Goal: Ask a question: Seek information or help from site administrators or community

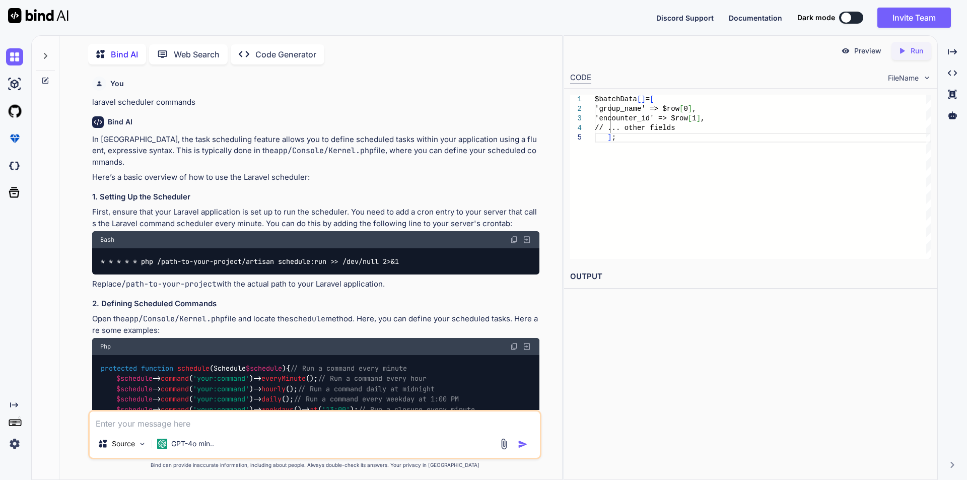
scroll to position [14111, 0]
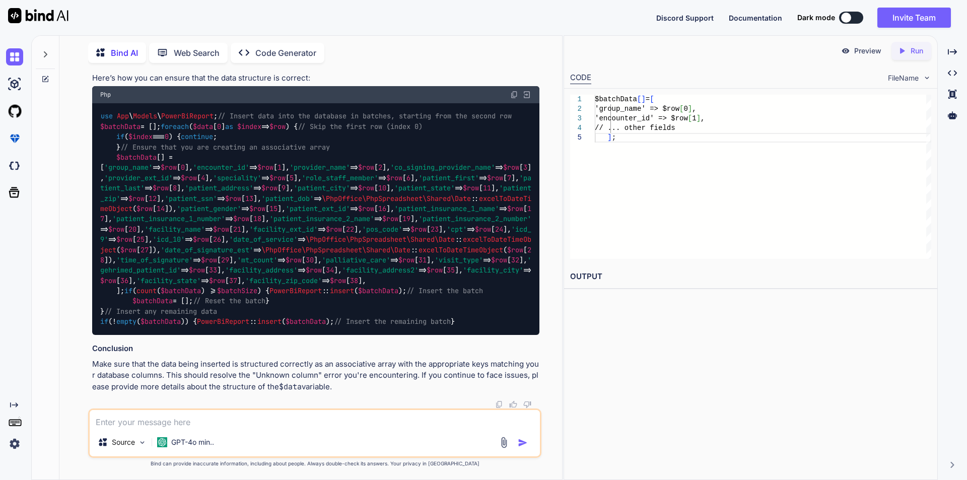
click at [158, 425] on textarea at bounding box center [315, 419] width 450 height 18
paste textarea "foreach ($data[0] as $index => $row) { if ($index === 0) { continue; } $batchDa…"
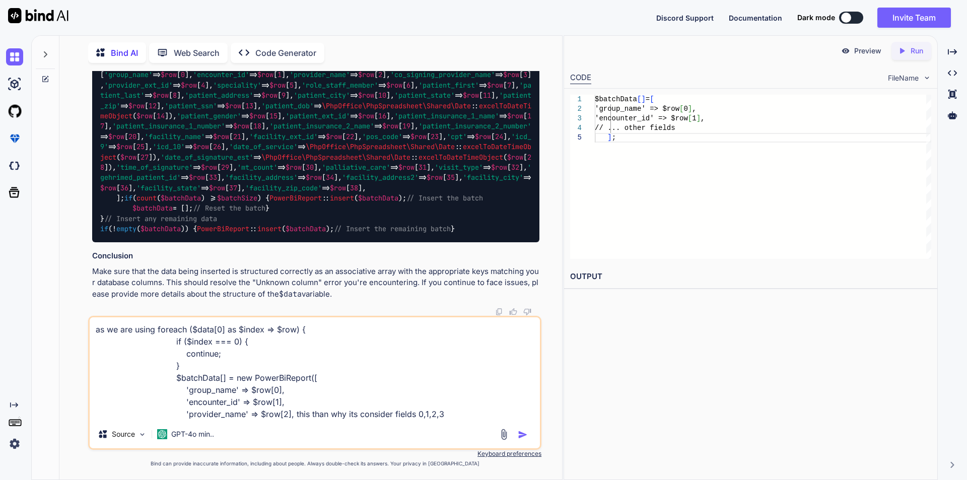
click at [147, 332] on textarea "as we are using foreach ($data[0] as $index => $row) { if ($index === 0) { cont…" at bounding box center [315, 368] width 450 height 103
click at [212, 388] on textarea "as we are go with the fields ()foreach ($data[0] as $index => $row) { if ($inde…" at bounding box center [315, 368] width 450 height 103
click at [203, 328] on textarea "as we are go with the fields ()foreach ($data[0] as $index => $row) { if ($inde…" at bounding box center [315, 368] width 450 height 103
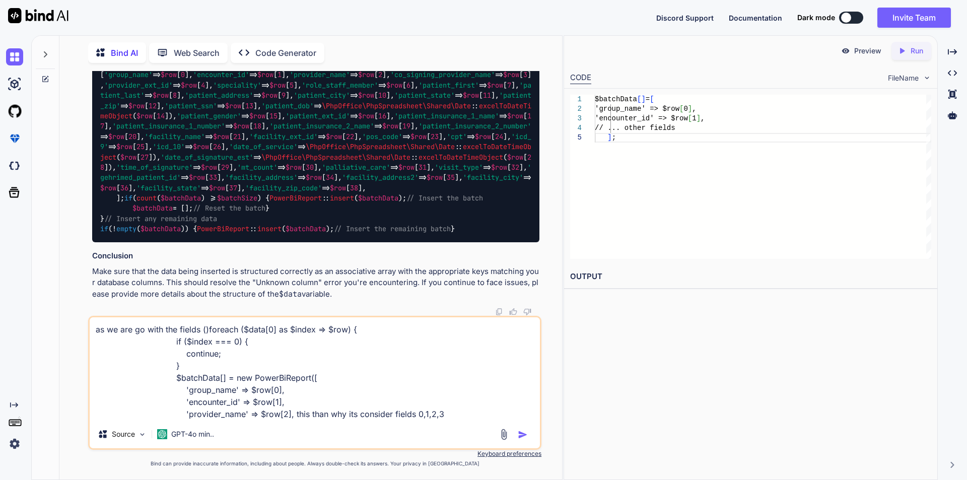
click at [205, 330] on textarea "as we are go with the fields ()foreach ($data[0] as $index => $row) { if ($inde…" at bounding box center [315, 368] width 450 height 103
paste textarea "group_name"
click at [214, 405] on textarea "as we are go with the fields (group_name, )foreach ($data[0] as $index => $row)…" at bounding box center [315, 368] width 450 height 103
click at [256, 331] on textarea "as we are go with the fields (group_name, )foreach ($data[0] as $index => $row)…" at bounding box center [315, 368] width 450 height 103
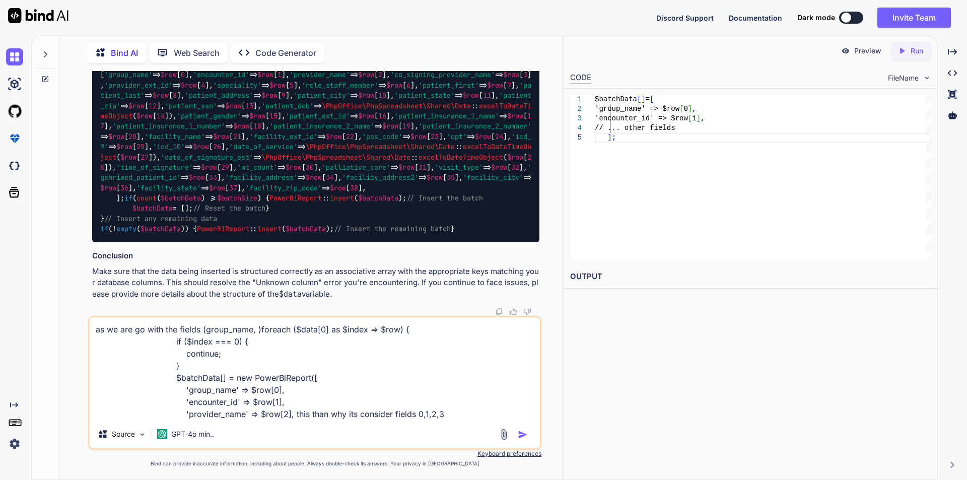
paste textarea "encounter_id"
click at [311, 333] on textarea "as we are go with the fields (group_name, encounter_id)foreach ($data[0] as $in…" at bounding box center [315, 368] width 450 height 103
drag, startPoint x: 301, startPoint y: 417, endPoint x: 437, endPoint y: 411, distance: 136.2
click at [437, 411] on textarea "as we are go with the fields (group_name, encounter_id) foreach ($data[0] as $i…" at bounding box center [315, 368] width 450 height 103
click at [309, 331] on textarea "as we are go with the fields (group_name, encounter_id) foreach ($data[0] as $i…" at bounding box center [315, 368] width 450 height 103
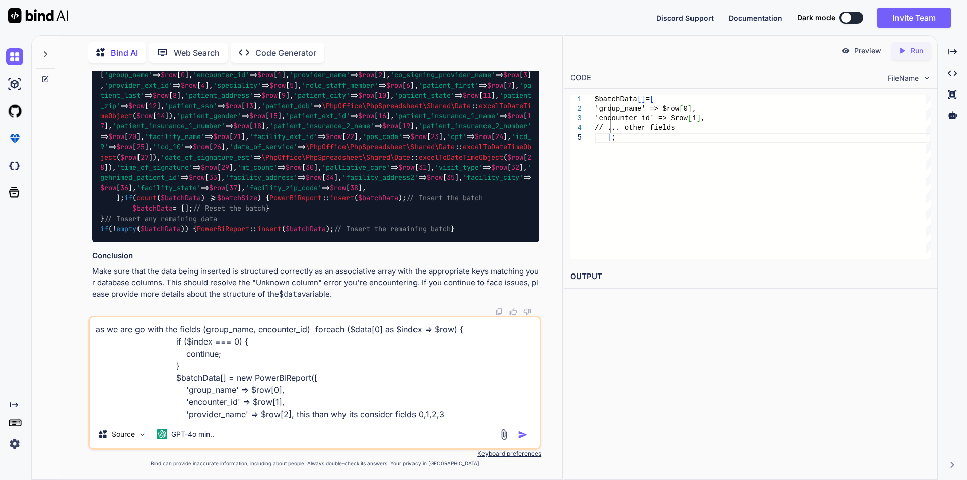
paste textarea "than why its consider fields 0,1,2,3"
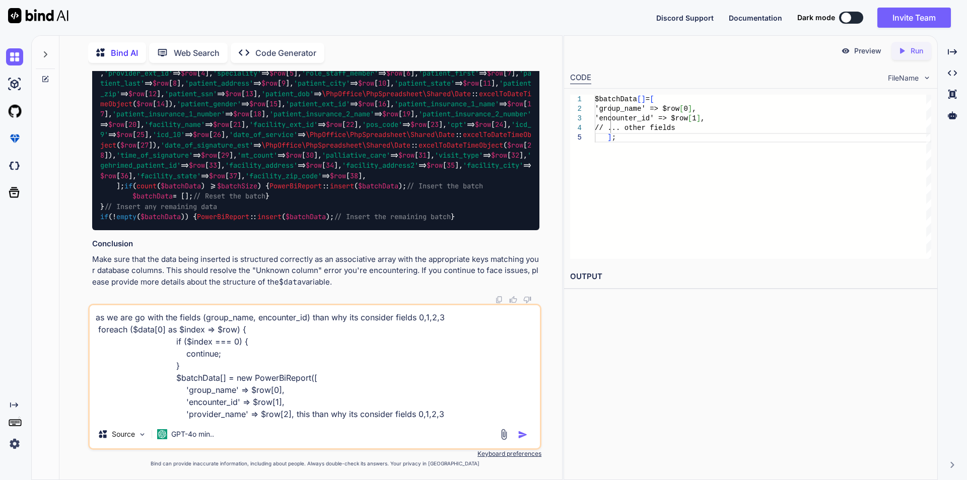
click at [454, 318] on textarea "as we are go with the fields (group_name, encounter_id) than why its consider f…" at bounding box center [315, 362] width 450 height 115
click at [463, 414] on textarea "as we are go with the fields (group_name, encounter_id) than why its consider f…" at bounding box center [315, 362] width 450 height 115
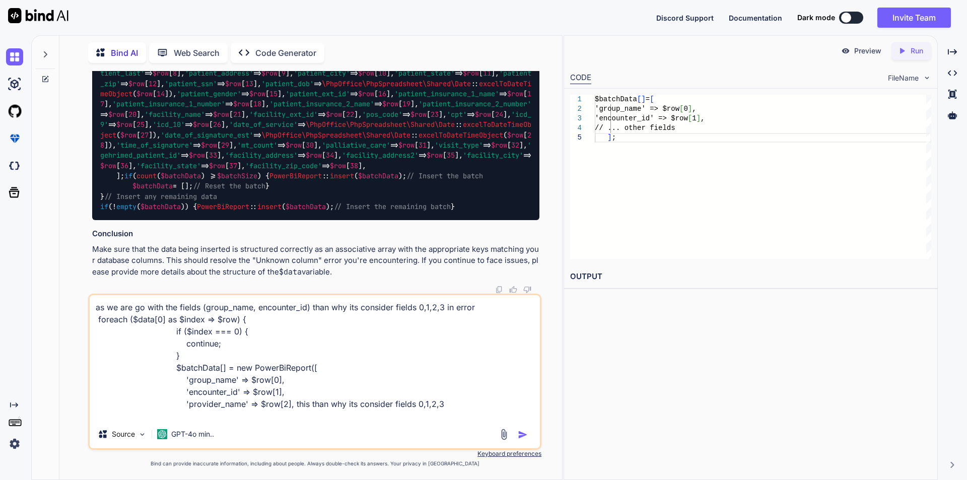
paste textarea "{"error":"SQLSTATE[42S22]: Column not found: 1054 Unknown column '0' in 'field …"
type textarea "as we are go with the fields (group_name, encounter_id) than why its consider f…"
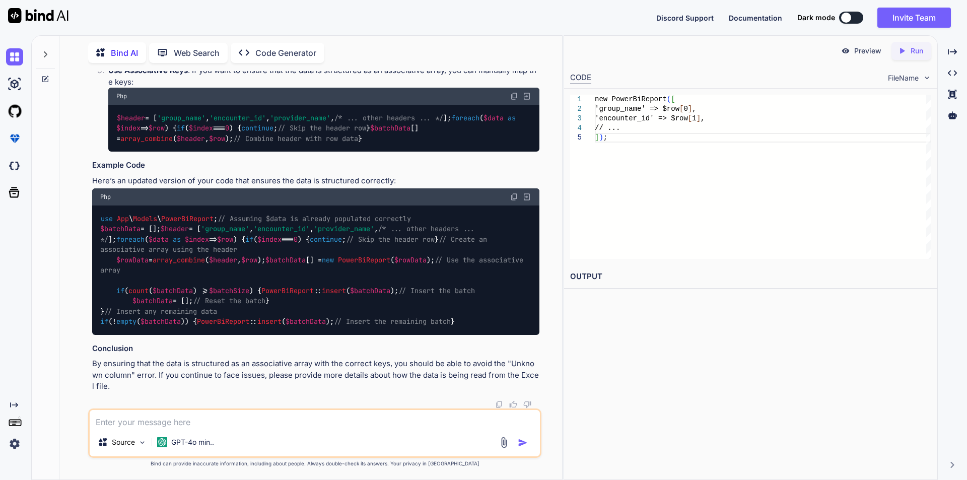
scroll to position [15589, 0]
drag, startPoint x: 119, startPoint y: 177, endPoint x: 158, endPoint y: 176, distance: 38.8
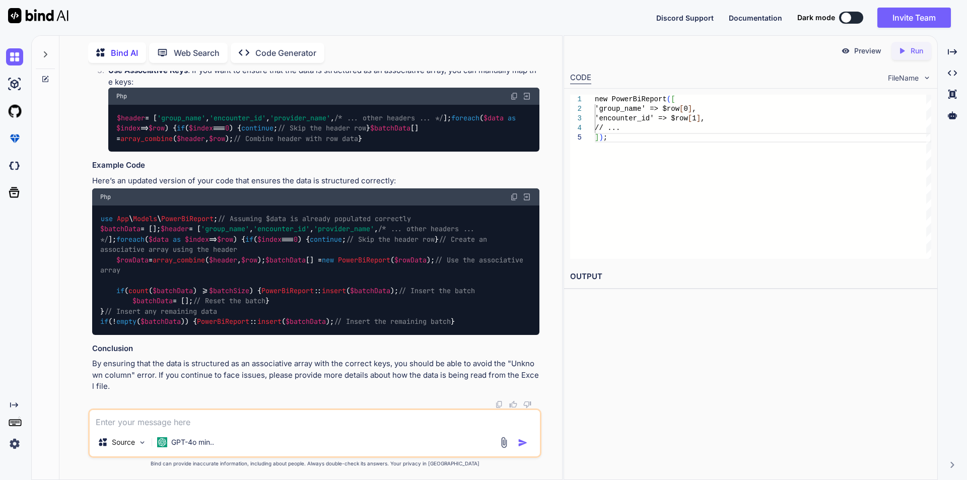
click at [142, 420] on textarea at bounding box center [315, 419] width 450 height 18
paste textarea "[[["Group Name","Encounter ID","Provider Name","Co-Signing Provider Name","Prov…"
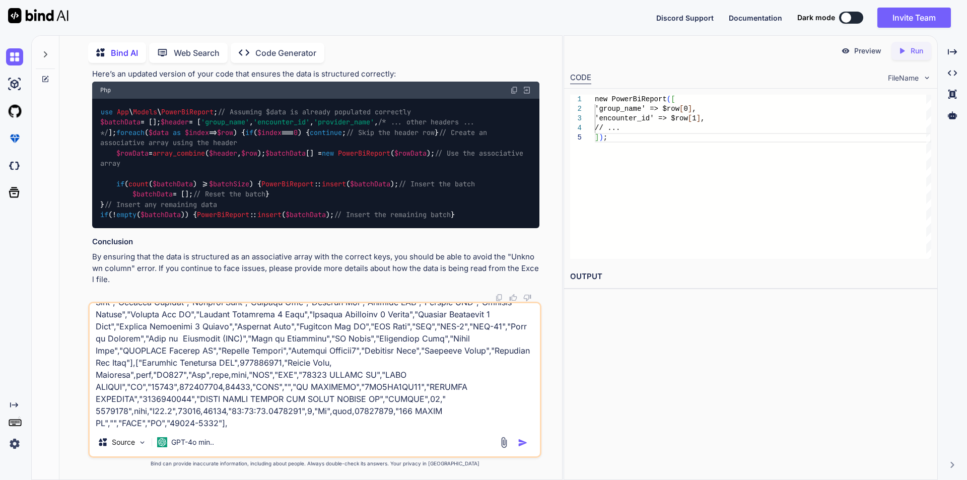
scroll to position [0, 0]
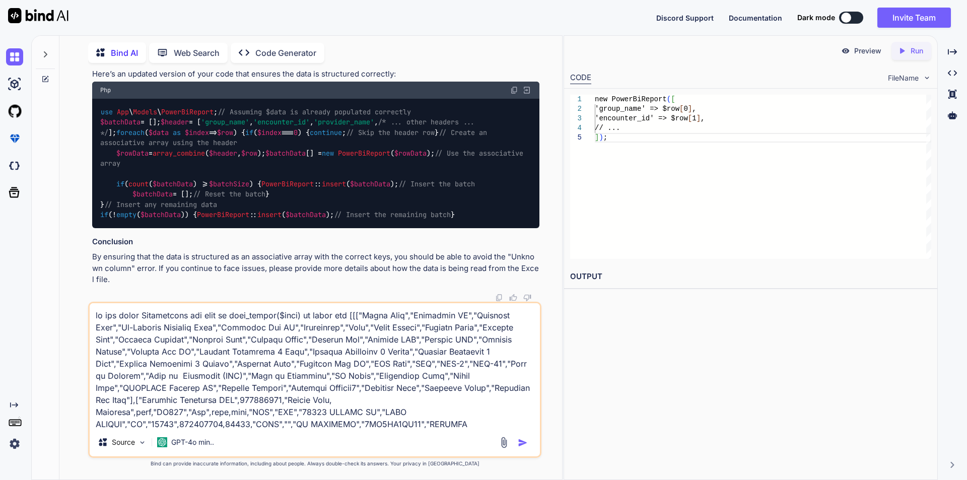
drag, startPoint x: 222, startPoint y: 402, endPoint x: 134, endPoint y: 401, distance: 88.2
click at [134, 401] on textarea at bounding box center [315, 365] width 450 height 125
drag, startPoint x: 296, startPoint y: 401, endPoint x: 460, endPoint y: 461, distance: 174.4
click at [257, 400] on textarea at bounding box center [315, 365] width 450 height 125
click at [236, 401] on textarea at bounding box center [315, 365] width 450 height 125
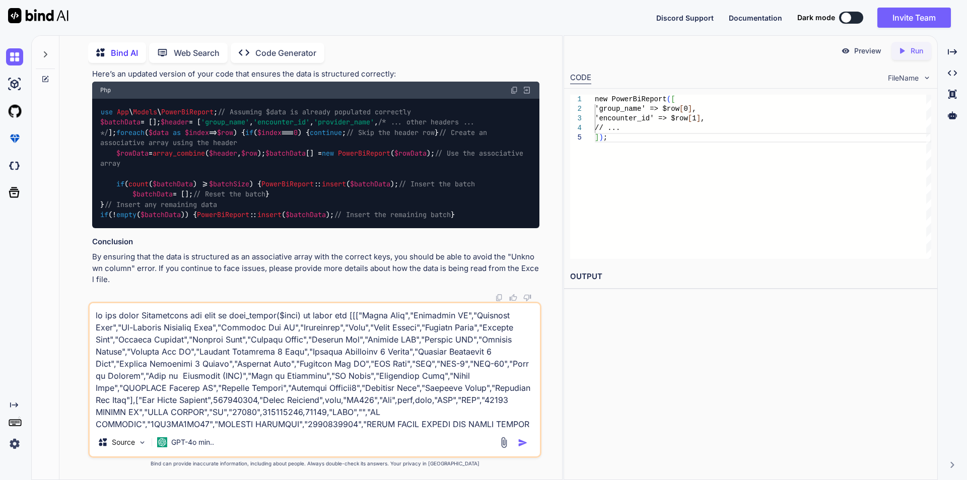
click at [236, 401] on textarea at bounding box center [315, 365] width 450 height 125
click at [254, 412] on textarea at bounding box center [315, 365] width 450 height 125
click at [398, 412] on textarea at bounding box center [315, 365] width 450 height 125
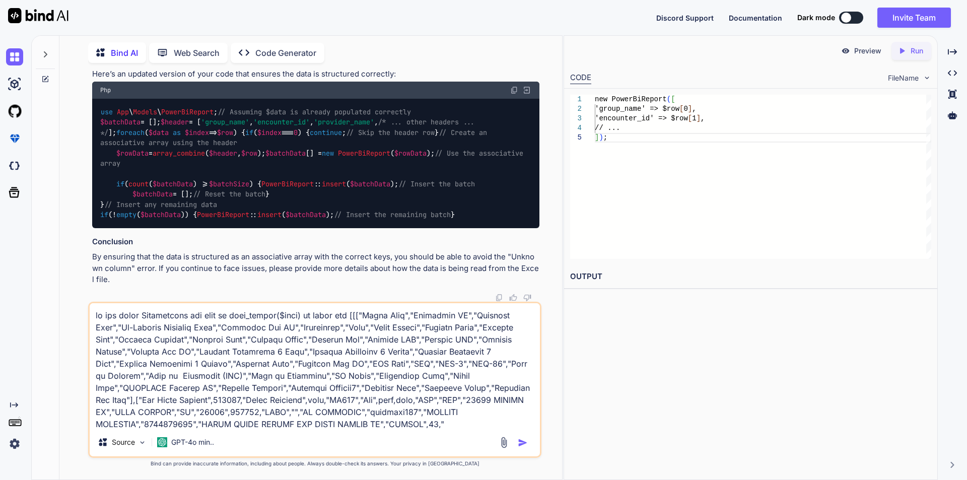
scroll to position [26, 0]
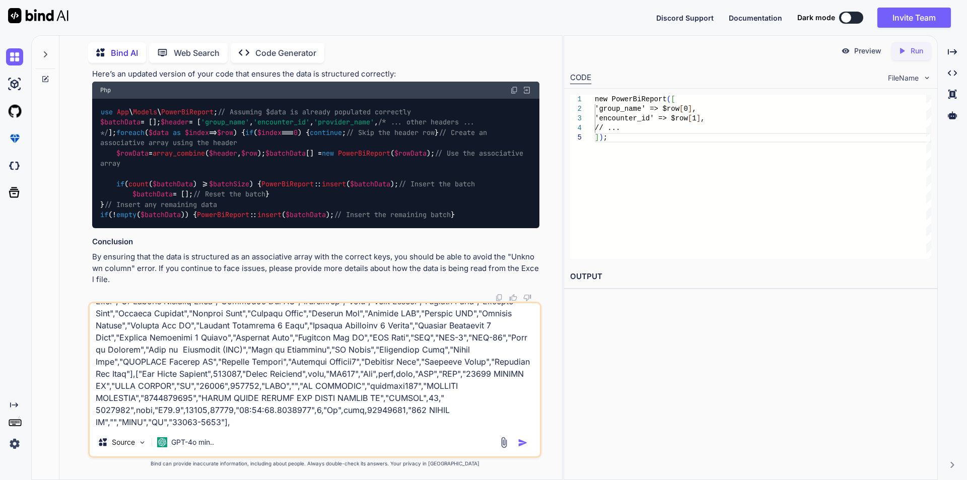
drag, startPoint x: 200, startPoint y: 423, endPoint x: 383, endPoint y: 401, distance: 184.3
click at [383, 401] on textarea at bounding box center [315, 365] width 450 height 125
type textarea "we are using Maatwebsite and when we json_encode($data) it shown the [[["Group …"
click at [524, 441] on img "button" at bounding box center [523, 443] width 10 height 10
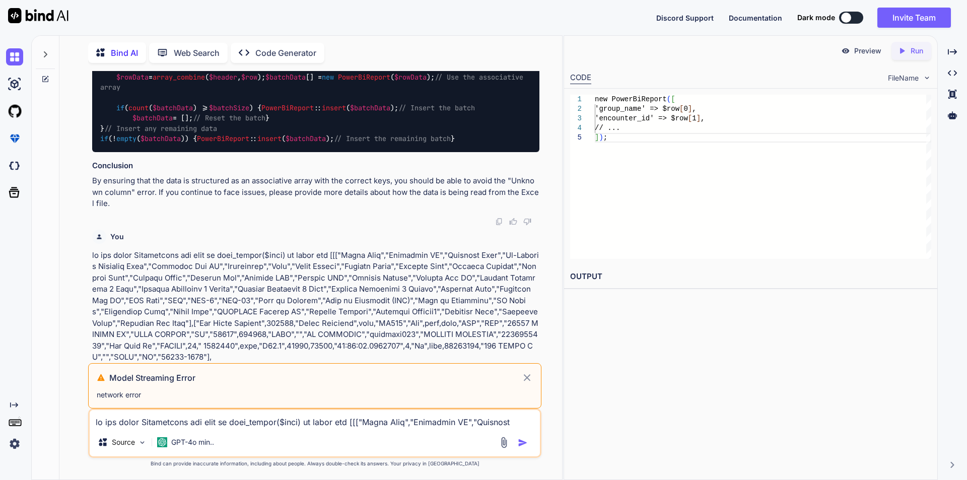
scroll to position [16253, 0]
click at [528, 377] on icon at bounding box center [527, 377] width 7 height 7
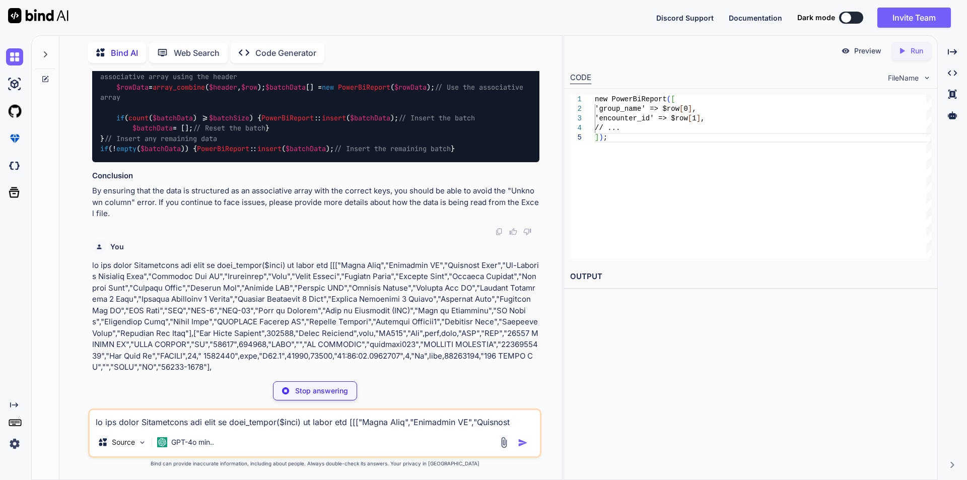
scroll to position [16243, 0]
click at [228, 413] on textarea at bounding box center [315, 419] width 450 height 18
click at [92, 261] on p at bounding box center [315, 316] width 447 height 113
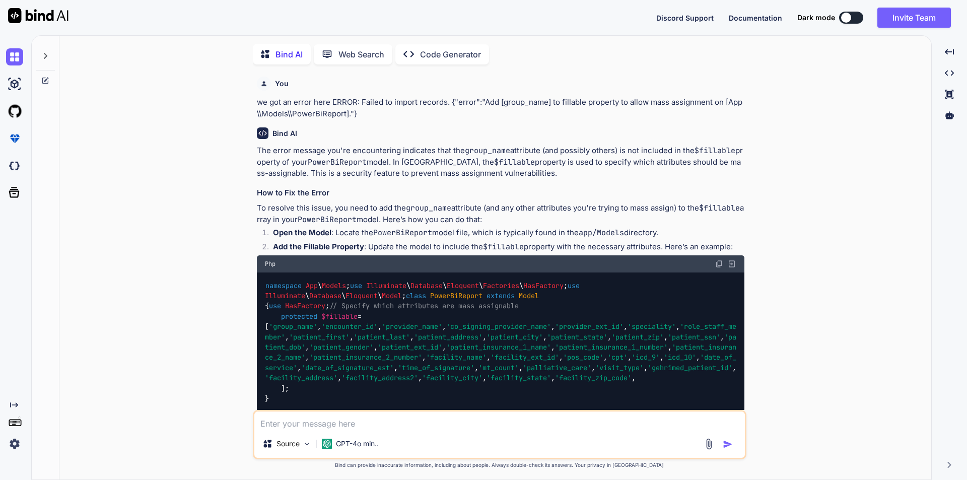
type textarea "x"
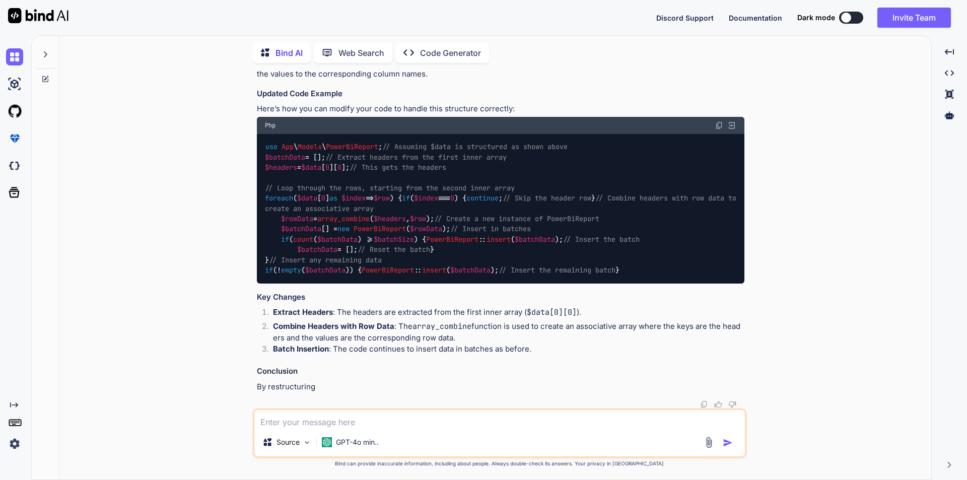
scroll to position [5269, 0]
drag, startPoint x: 273, startPoint y: 380, endPoint x: 264, endPoint y: 127, distance: 253.1
click at [264, 134] on div "use App \ Models \ PowerBiReport ; // Assuming $data is structured as shown abo…" at bounding box center [501, 209] width 488 height 150
copy code "// Assuming $data is structured as shown above $batchData = []; // Extract head…"
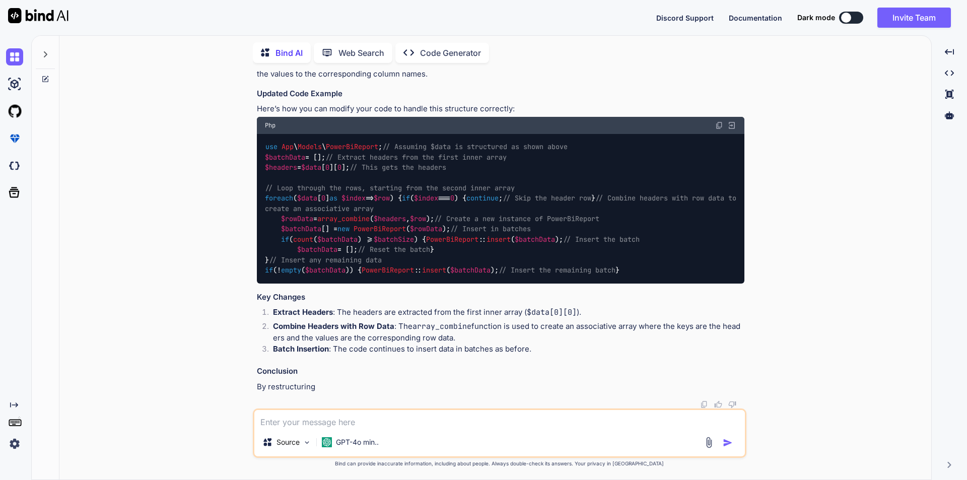
scroll to position [4966, 0]
click at [360, 422] on textarea at bounding box center [499, 419] width 491 height 18
type textarea "m"
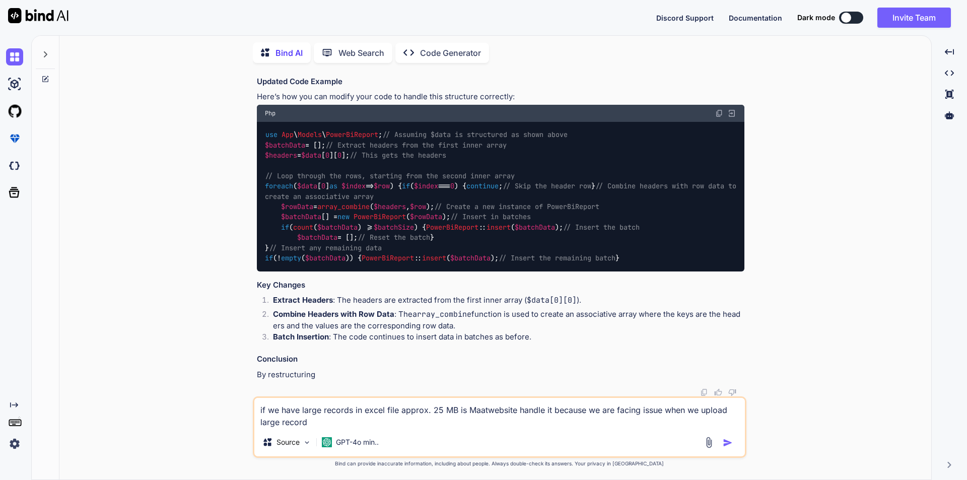
type textarea "if we have large records in excel file approx. 25 MB is Maatwebsite handle it b…"
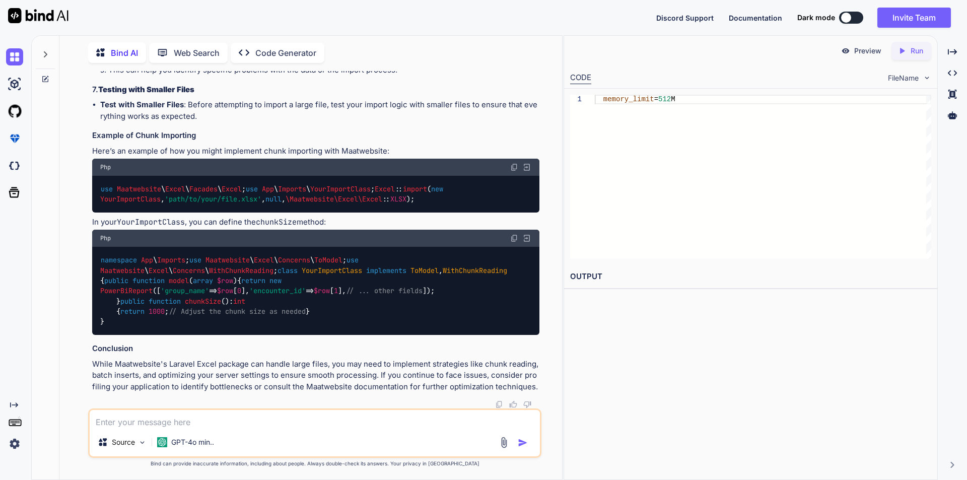
scroll to position [6566, 0]
click at [227, 422] on textarea at bounding box center [315, 419] width 450 height 18
click at [122, 423] on textarea "if we go with PhpSpreadsheet is it correct or we still use to Maatwebsite" at bounding box center [315, 419] width 450 height 18
click at [119, 422] on textarea "if we go with PhpSpreadsheet is it correct or we still use to Maatwebsite" at bounding box center [315, 419] width 450 height 18
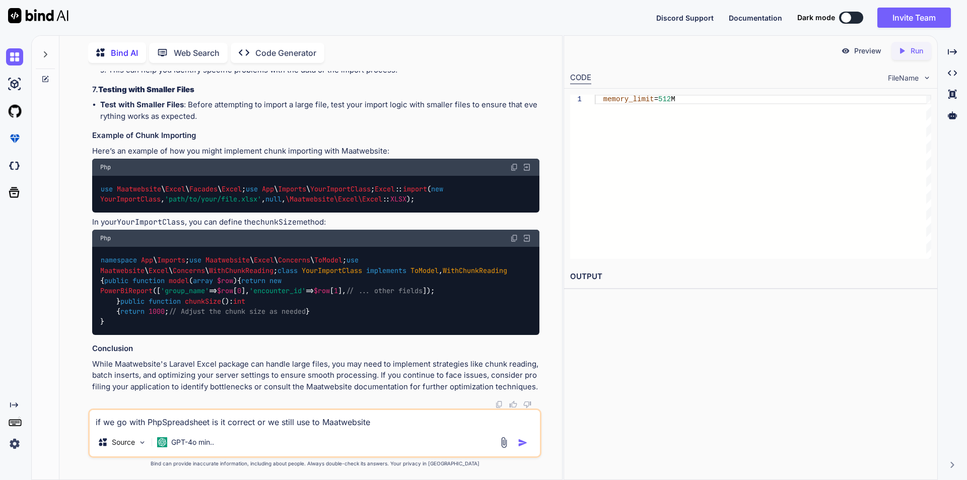
click at [119, 422] on textarea "if we go with PhpSpreadsheet is it correct or we still use to Maatwebsite" at bounding box center [315, 419] width 450 height 18
drag, startPoint x: 144, startPoint y: 422, endPoint x: 117, endPoint y: 422, distance: 27.2
click at [117, 422] on textarea "if we go with PhpSpreadsheet is it correct or we still use to Maatwebsite" at bounding box center [315, 419] width 450 height 18
type textarea "if we move to use PhpSpreadsheet is it correct or we still use to Maatwebsite"
click at [525, 440] on img "button" at bounding box center [523, 443] width 10 height 10
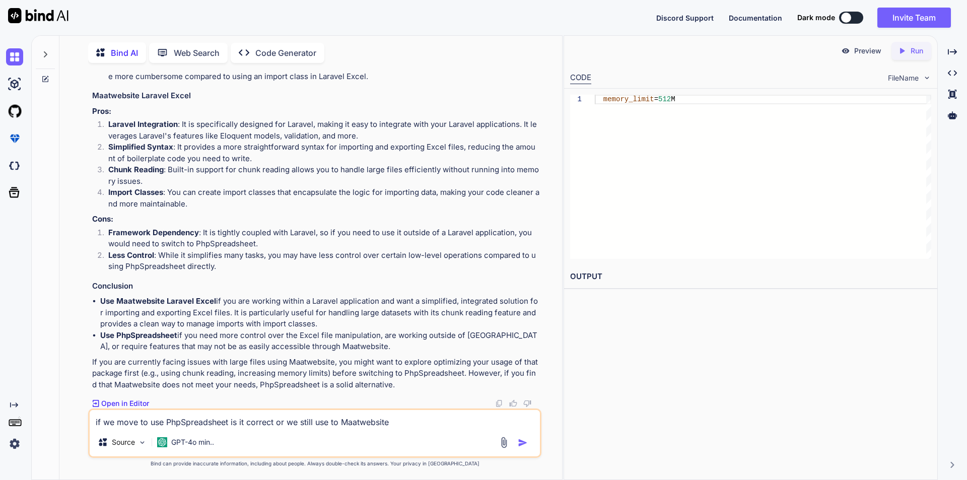
scroll to position [7127, 0]
click at [188, 419] on textarea "if we move to use PhpSpreadsheet is it correct or we still use to Maatwebsite" at bounding box center [315, 419] width 450 height 18
type textarea "could you please make a full code to use large records with Maatwebsite"
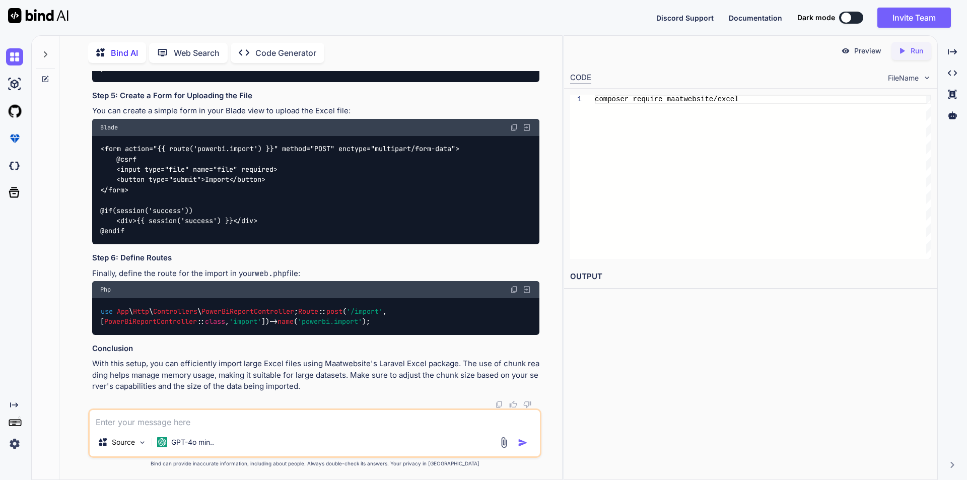
scroll to position [8689, 0]
click at [159, 424] on textarea at bounding box center [315, 419] width 450 height 18
type textarea "we are using S3bucket to take file and import into our database so create chunk…"
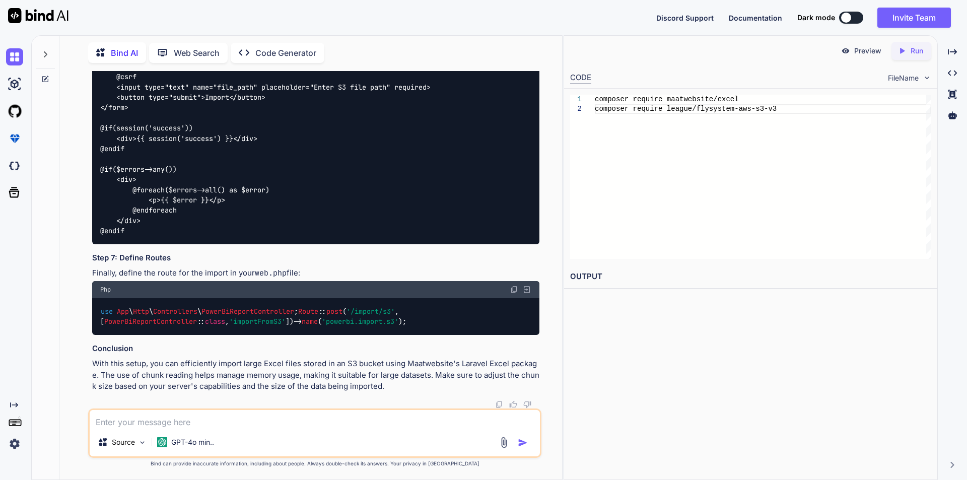
scroll to position [10089, 0]
drag, startPoint x: 115, startPoint y: 162, endPoint x: 132, endPoint y: 192, distance: 34.5
copy code "public function chunkSize ( ): int { return 1000 ; // Adjust the chunk size as …"
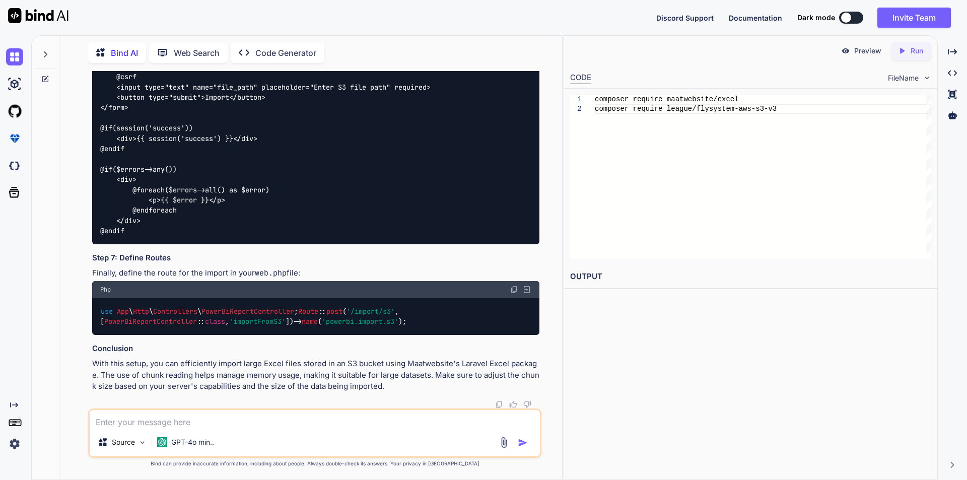
click at [154, 426] on textarea at bounding box center [315, 419] width 450 height 18
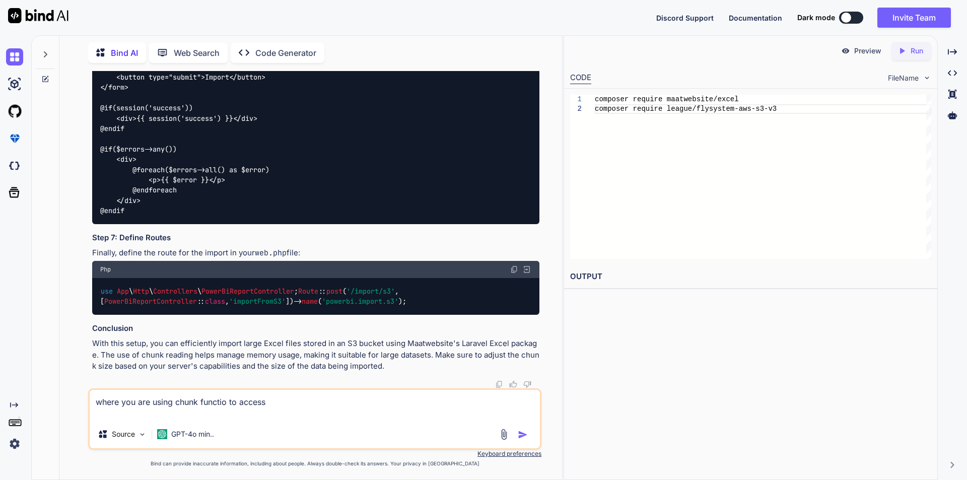
paste textarea "public function chunkSize(): int { return 1000; // Adjust the chunk size as nee…"
type textarea "where you are using chunk functio to access public function chunkSize(): int { …"
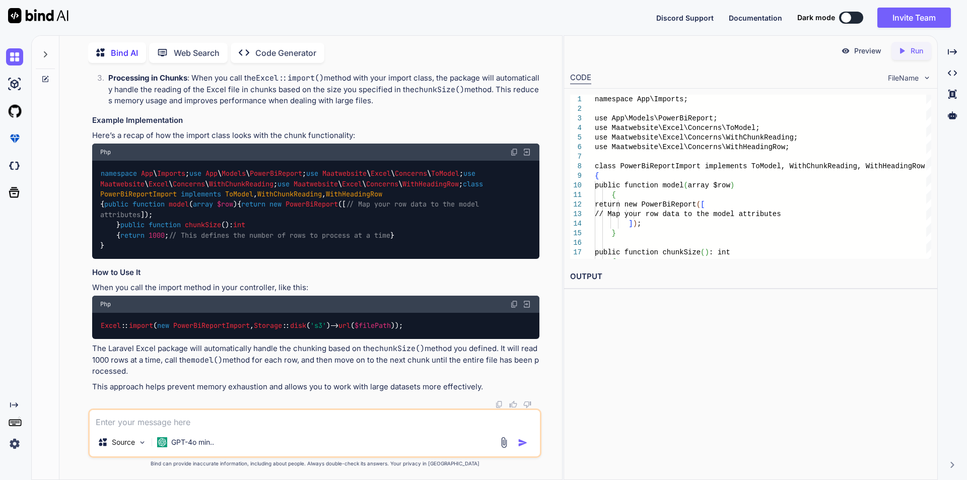
scroll to position [11214, 0]
drag, startPoint x: 102, startPoint y: 211, endPoint x: 325, endPoint y: 216, distance: 222.8
click at [325, 216] on div "namespace App \ Imports ; use App \ Models \ PowerBiReport ; use Maatwebsite \ …" at bounding box center [315, 210] width 447 height 98
copy code "use Maatwebsite \ Excel \ Concerns \ WithChunkReading ;"
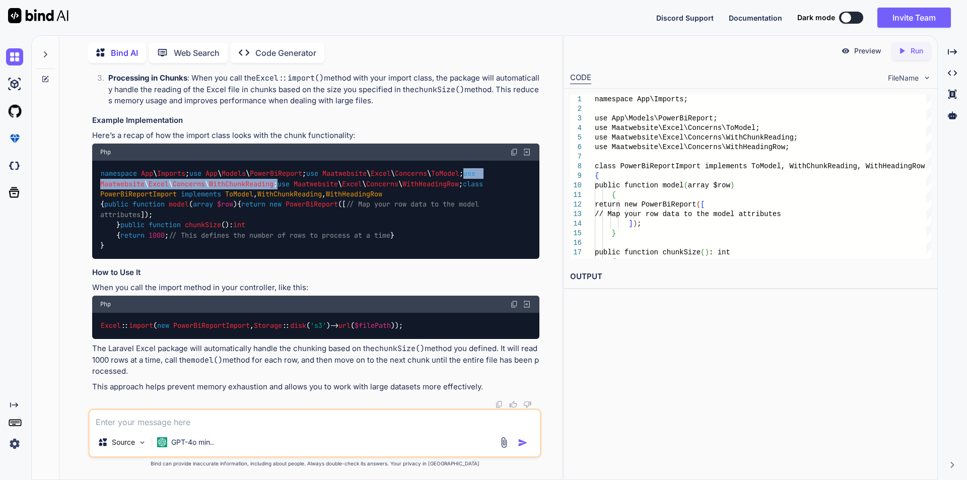
scroll to position [11314, 0]
drag, startPoint x: 117, startPoint y: 233, endPoint x: 127, endPoint y: 263, distance: 31.9
click at [127, 259] on div "namespace App \ Imports ; use App \ Models \ PowerBiReport ; use Maatwebsite \ …" at bounding box center [315, 210] width 447 height 98
copy code "public function chunkSize ( ): int { return 1000 ; // This defines the number o…"
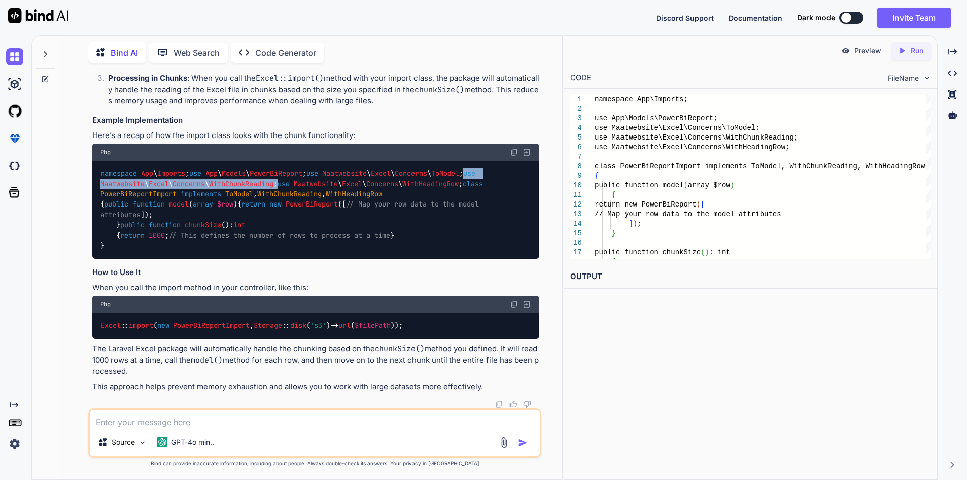
scroll to position [11344, 0]
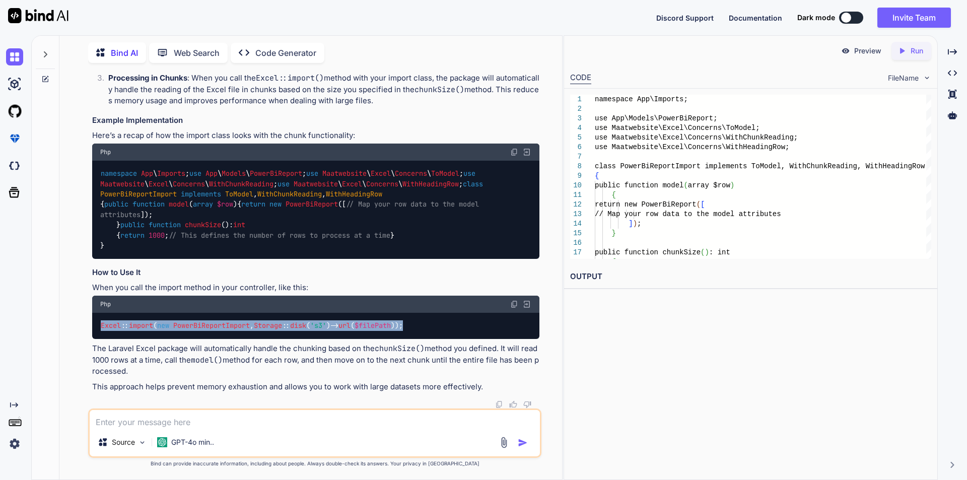
drag, startPoint x: 101, startPoint y: 326, endPoint x: 462, endPoint y: 322, distance: 361.3
click at [462, 322] on div "Excel :: import ( new PowerBiReportImport , Storage :: disk ( 's3' )-> url ( $f…" at bounding box center [315, 326] width 447 height 26
copy code "Excel :: import ( new PowerBiReportImport , Storage :: disk ( 's3' )-> url ( $f…"
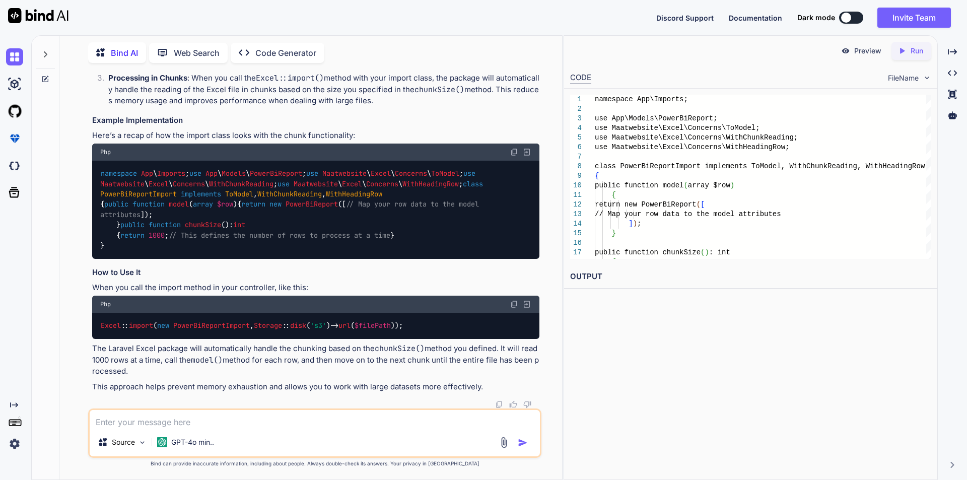
click at [211, 425] on textarea at bounding box center [315, 419] width 450 height 18
paste textarea "Excel::import(new PowerBiReportImport, Storage::disk('s3')->url($filePath));"
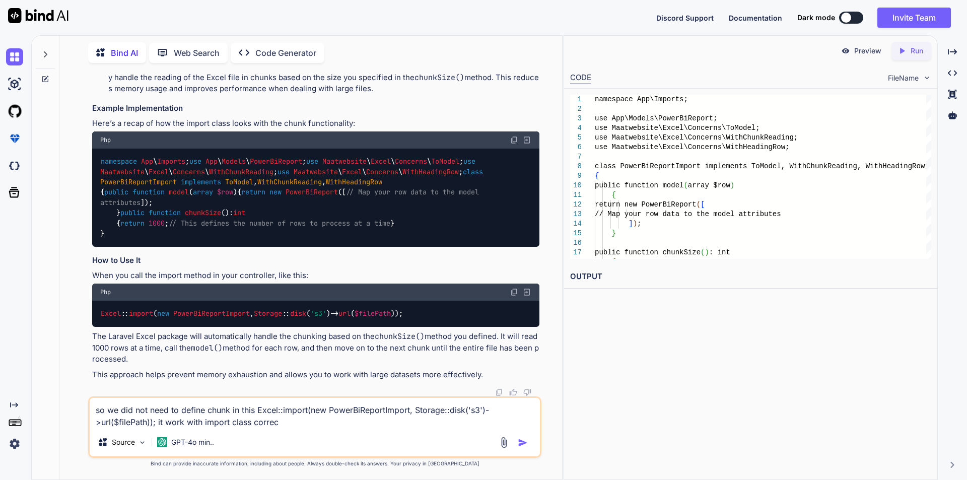
type textarea "so we did not need to define chunk in this Excel::import(new PowerBiReportImpor…"
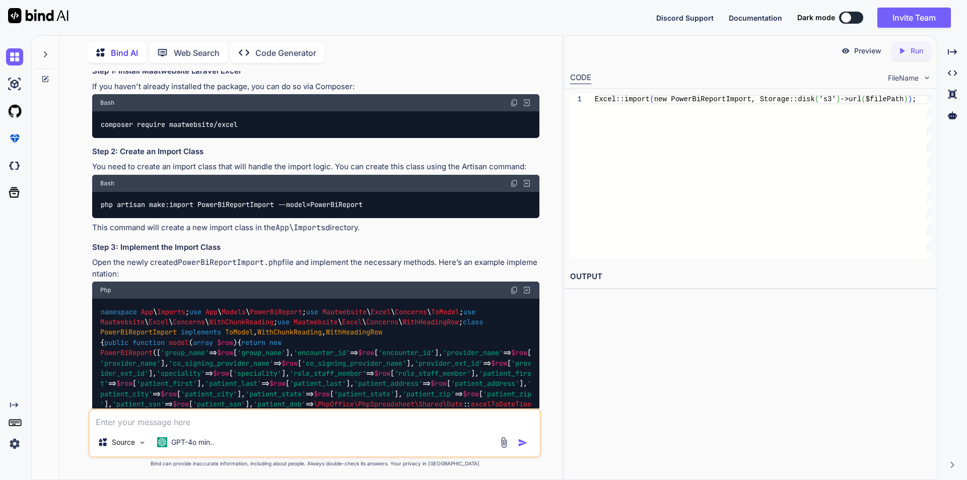
scroll to position [5345, 0]
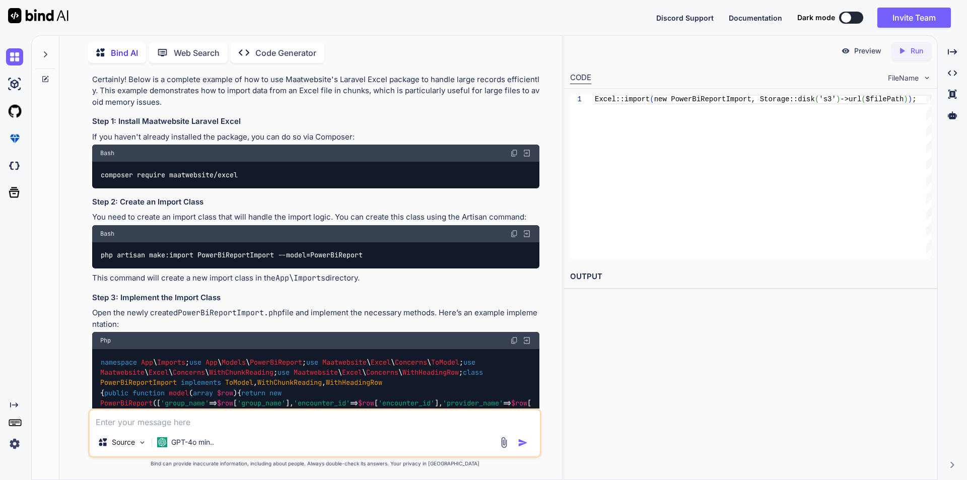
drag, startPoint x: 101, startPoint y: 140, endPoint x: 147, endPoint y: 325, distance: 190.6
copy code "// Assuming $data is structured as shown above $batchData = []; // Extract head…"
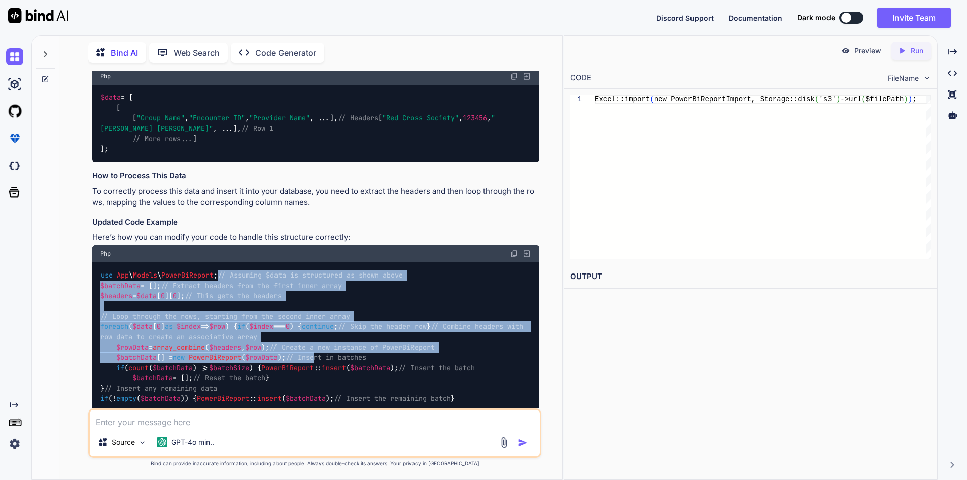
scroll to position [3329, 0]
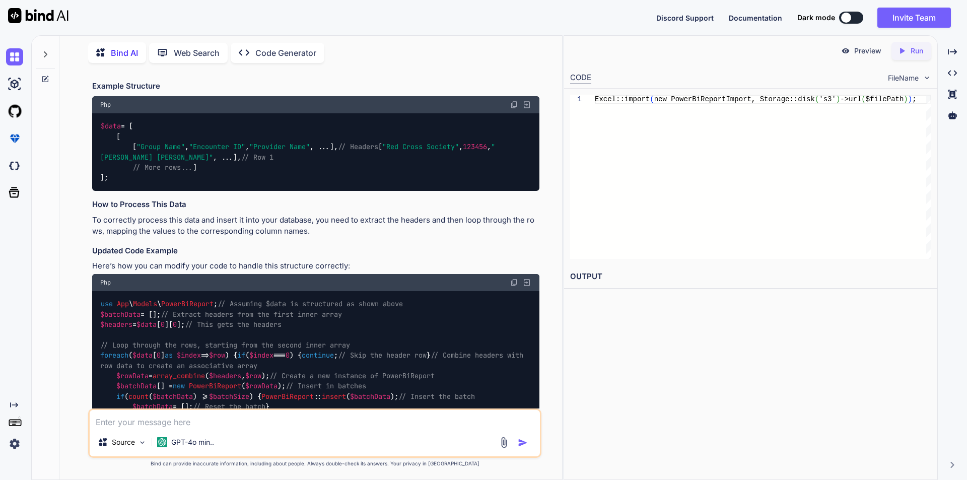
drag, startPoint x: 220, startPoint y: 155, endPoint x: 506, endPoint y: 153, distance: 285.7
copy code "\PhpOffice\PhpSpreadsheet\Shared\Date :: excelToDateTimeObject ( $row [ 27 ])"
click at [196, 419] on textarea at bounding box center [315, 419] width 450 height 18
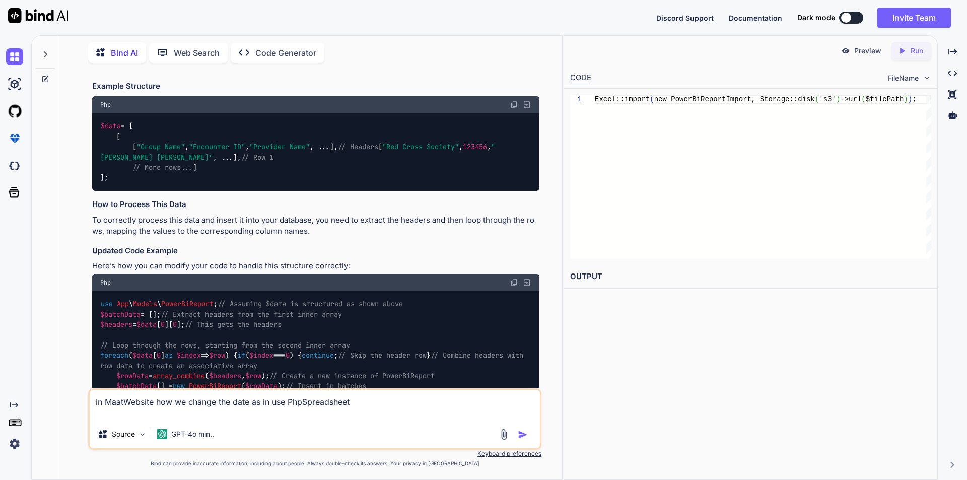
paste textarea "\PhpOffice\PhpSpreadsheet\Shared\Date::excelToDateTimeObject($row[27])"
type textarea "in MaatWebsite how we change the date as in use PhpSpreadsheet \PhpOffice\PhpSp…"
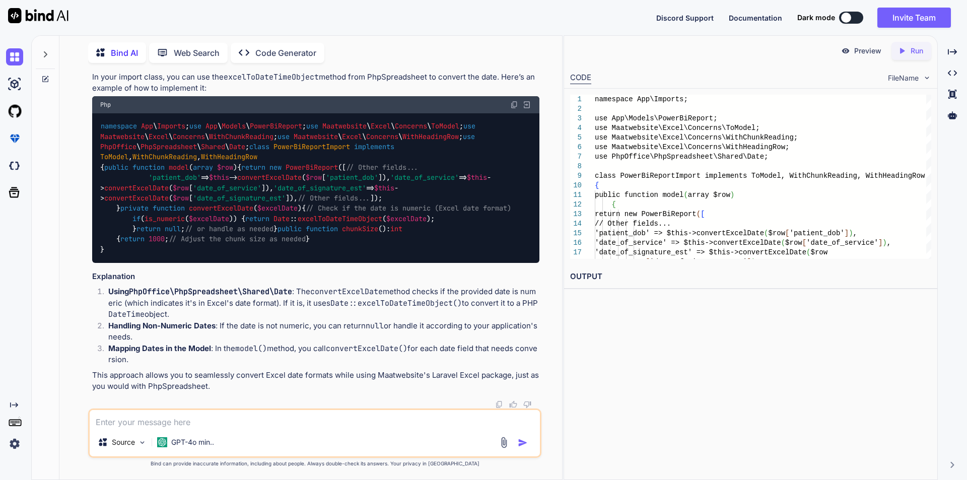
scroll to position [12005, 0]
drag, startPoint x: 102, startPoint y: 258, endPoint x: 272, endPoint y: 257, distance: 169.8
click at [272, 257] on div "namespace App \ Imports ; use App \ Models \ PowerBiReport ; use Maatwebsite \ …" at bounding box center [315, 188] width 447 height 150
copy code "use PhpOffice \ PhpSpreadsheet \ Shared \ Date ;"
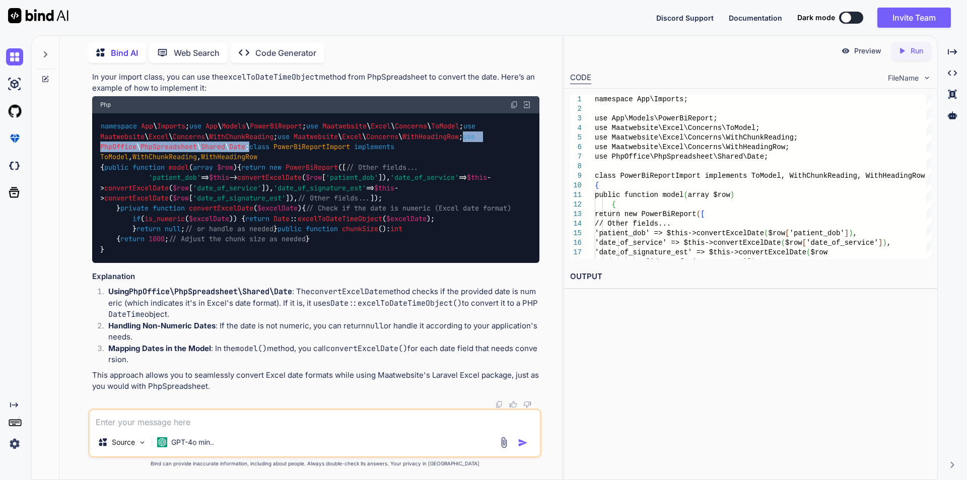
drag, startPoint x: 117, startPoint y: 167, endPoint x: 133, endPoint y: 235, distance: 69.3
click at [133, 235] on div "namespace App \ Imports ; use App \ Models \ PowerBiReport ; use Maatwebsite \ …" at bounding box center [315, 188] width 447 height 150
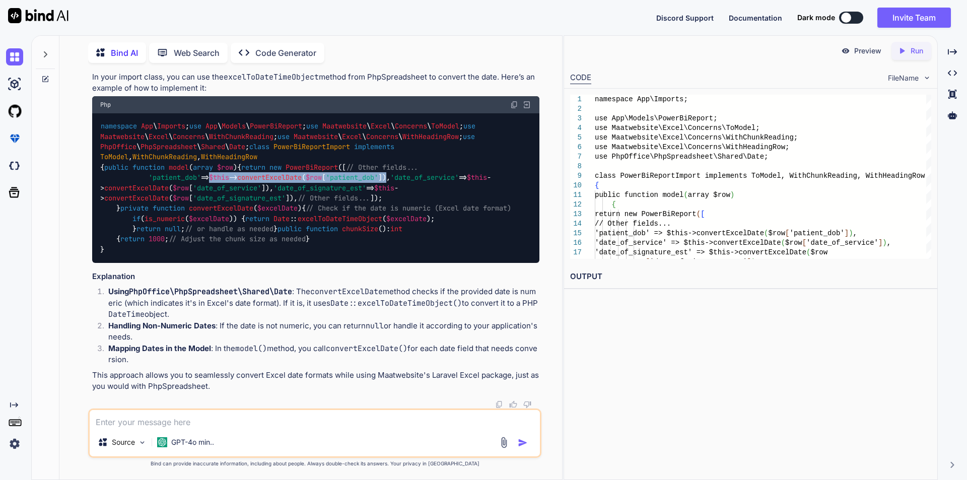
drag, startPoint x: 220, startPoint y: 192, endPoint x: 400, endPoint y: 198, distance: 180.0
click at [400, 198] on code "namespace App \ Imports ; use App \ Models \ PowerBiReport ; use Maatwebsite \ …" at bounding box center [305, 188] width 411 height 134
drag, startPoint x: 235, startPoint y: 203, endPoint x: 317, endPoint y: 204, distance: 82.1
click at [317, 204] on code "namespace App \ Imports ; use App \ Models \ PowerBiReport ; use Maatwebsite \ …" at bounding box center [305, 188] width 411 height 134
click at [171, 422] on textarea at bounding box center [315, 419] width 450 height 18
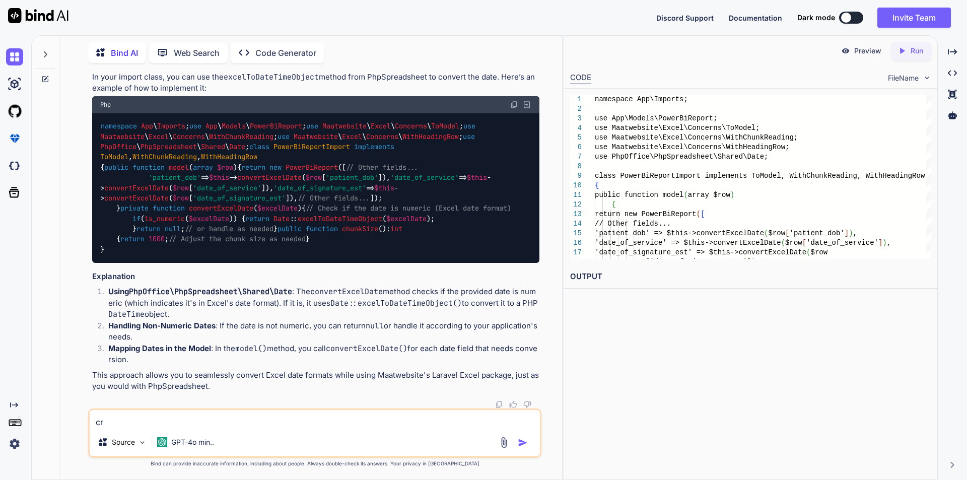
type textarea "c"
type textarea "w"
type textarea "how we drop table by using MySql WorkBench"
click at [525, 443] on img "button" at bounding box center [523, 443] width 10 height 10
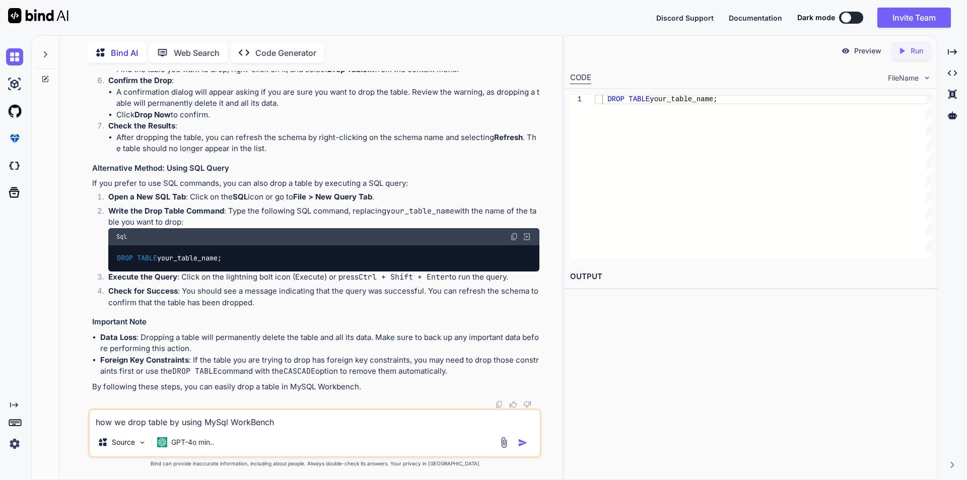
scroll to position [12849, 0]
drag, startPoint x: 118, startPoint y: 267, endPoint x: 229, endPoint y: 267, distance: 110.9
click at [229, 267] on div "DROP TABLE your_table_name;" at bounding box center [323, 258] width 431 height 26
click at [187, 416] on textarea "how we drop table by using MySql WorkBench" at bounding box center [315, 419] width 450 height 18
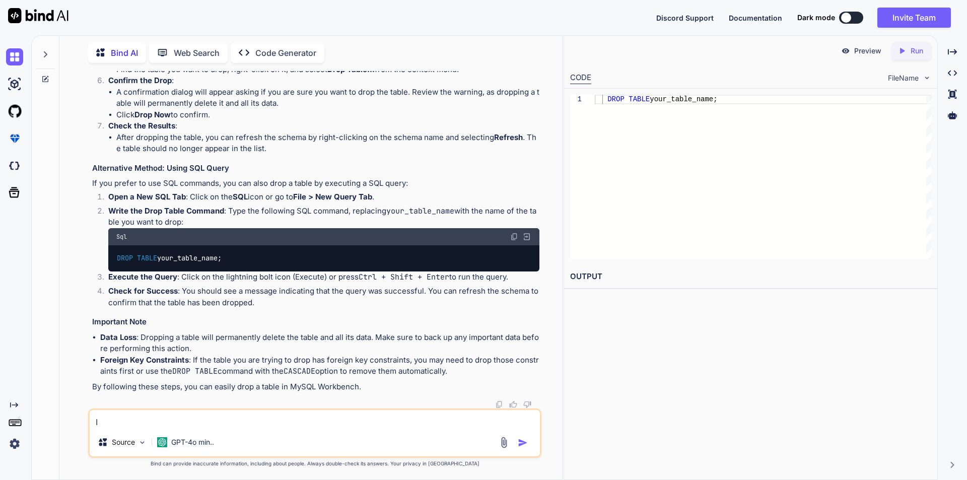
type textarea "I"
paste textarea "role_staff_member"
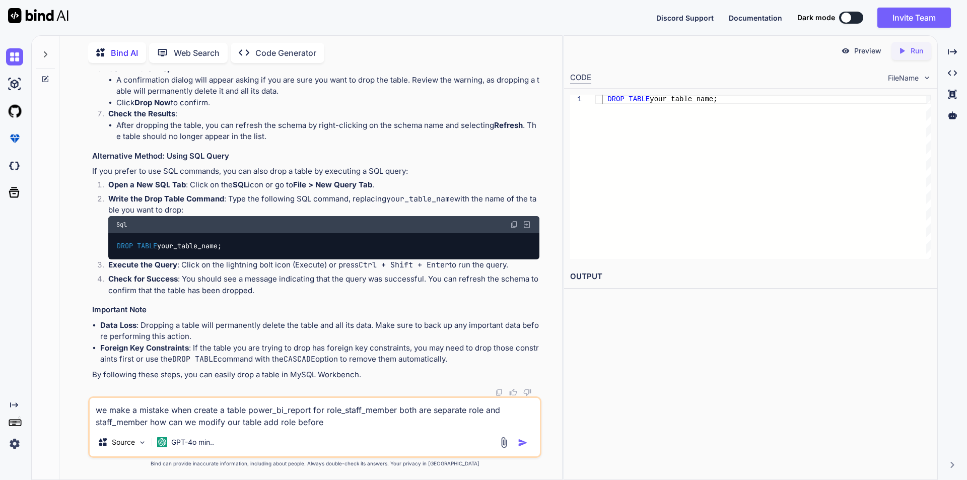
click at [358, 414] on textarea "we make a mistake when create a table power_bi_report for role_staff_member bot…" at bounding box center [315, 413] width 450 height 30
click at [348, 424] on textarea "we make a mistake when create a table power_bi_report for role_staff_member bot…" at bounding box center [315, 413] width 450 height 30
paste textarea "role_staff_member"
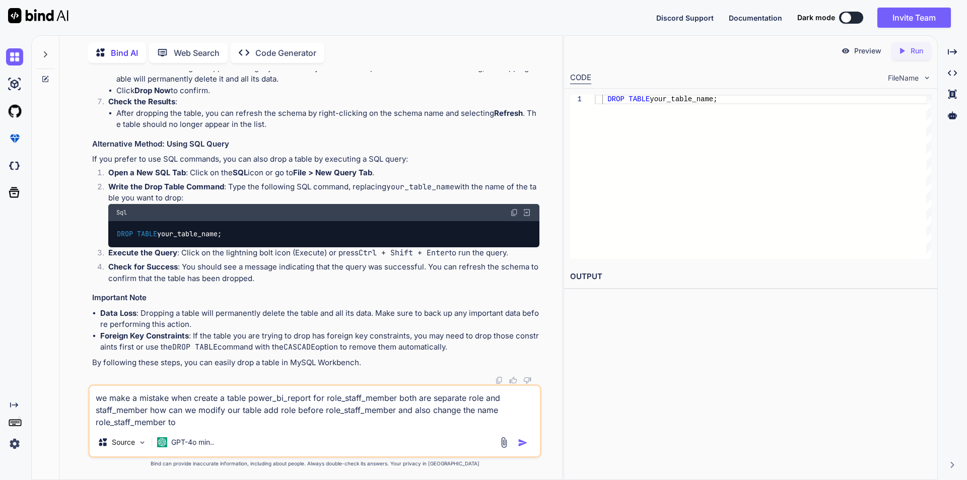
paste textarea "role_staff_member"
type textarea "we make a mistake when create a table power_bi_report for role_staff_member bot…"
click at [523, 442] on img "button" at bounding box center [523, 443] width 10 height 10
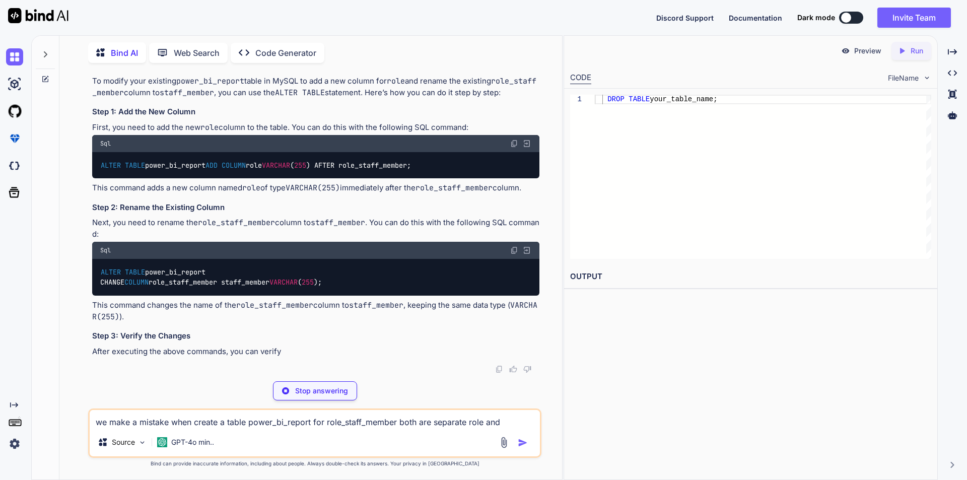
scroll to position [13262, 0]
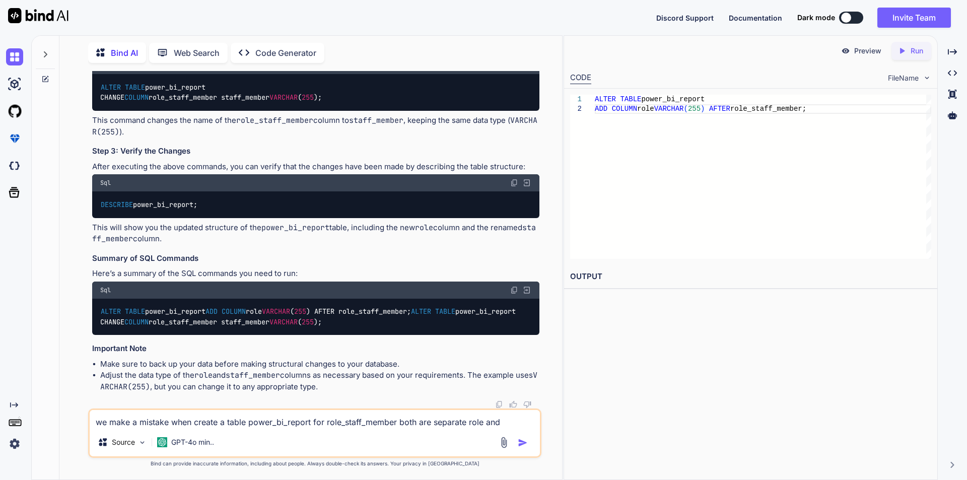
drag, startPoint x: 101, startPoint y: 166, endPoint x: 318, endPoint y: 180, distance: 217.6
drag, startPoint x: 101, startPoint y: 244, endPoint x: 342, endPoint y: 244, distance: 240.3
click at [342, 111] on div "ALTER TABLE power_bi_report CHANGE COLUMN role_staff_member staff_member [PERSO…" at bounding box center [315, 92] width 447 height 37
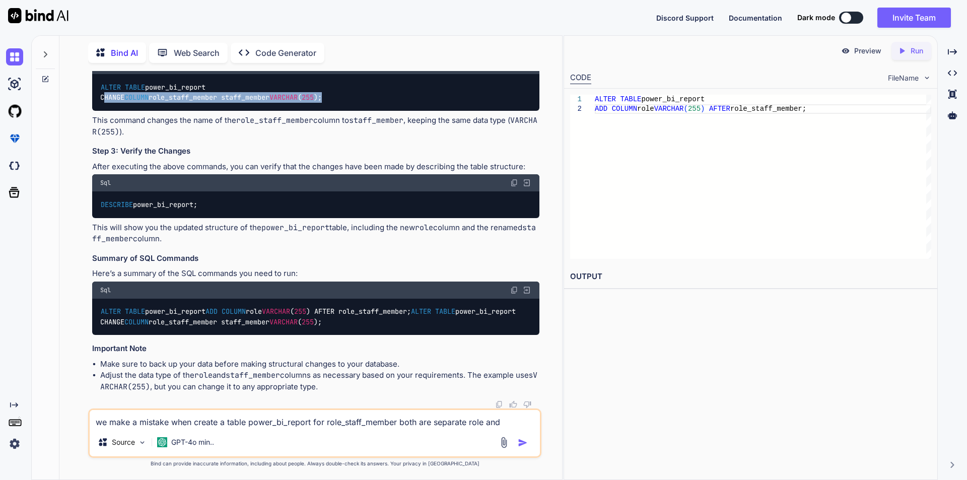
scroll to position [11347, 0]
click at [183, 421] on textarea "we make a mistake when create a table power_bi_report for role_staff_member bot…" at bounding box center [315, 419] width 450 height 18
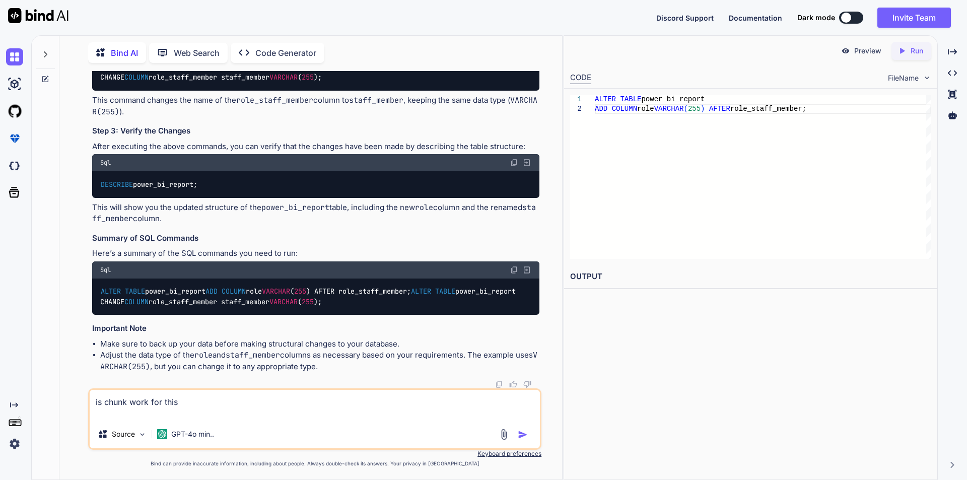
paste textarea "$data = Excel::toArray(new DynamicImport, $localPath);"
type textarea "is chunk work for this $data = Excel::toArray(new DynamicImport, $localPath);"
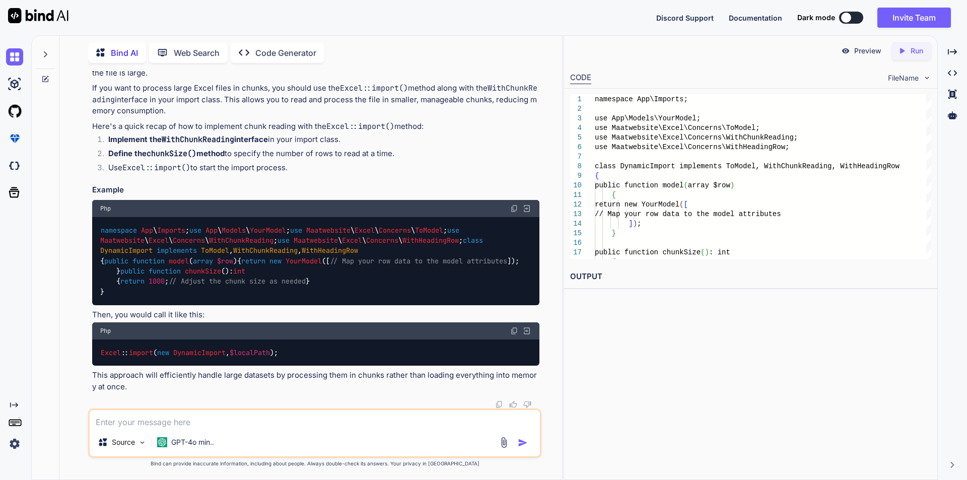
scroll to position [14059, 0]
click at [154, 422] on textarea at bounding box center [315, 419] width 450 height 18
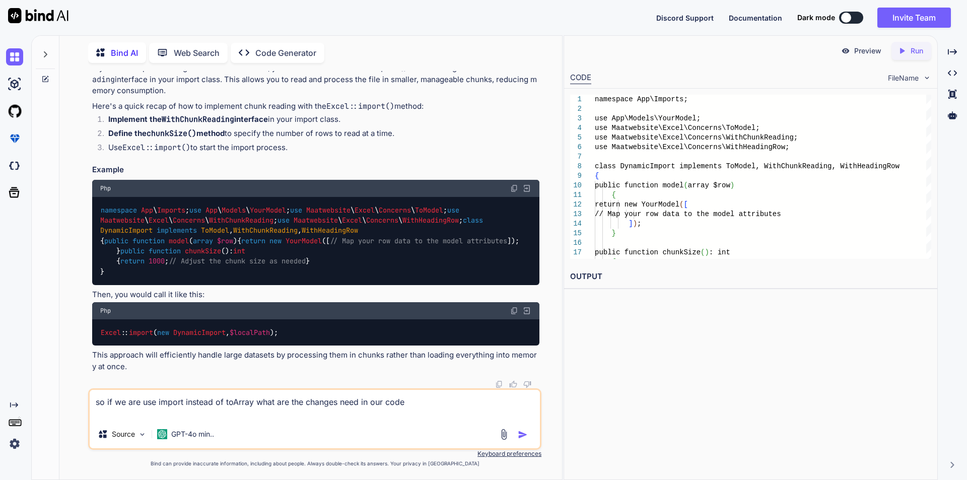
paste textarea "$data = Excel::toArray(new DynamicImport, $localPath); info('import content:' .…"
type textarea "so if we are use import instead of toArray what are the changes need in our cod…"
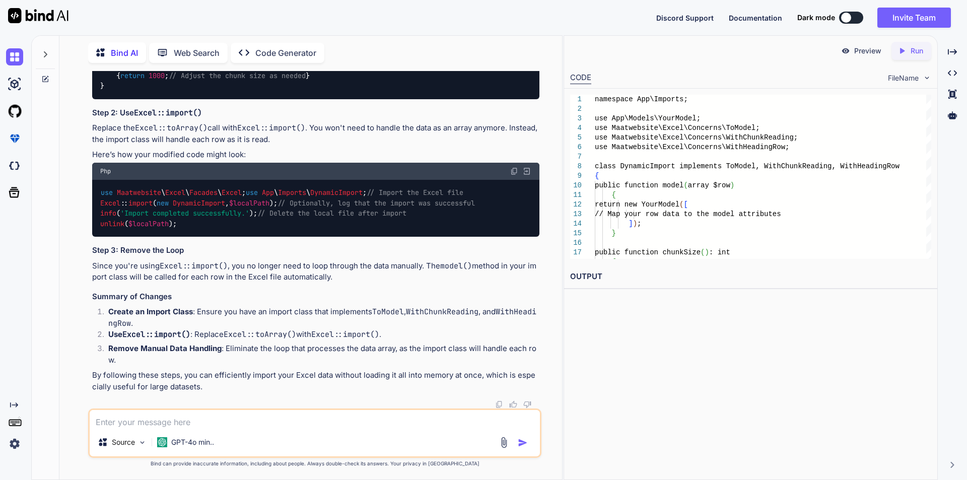
scroll to position [14860, 0]
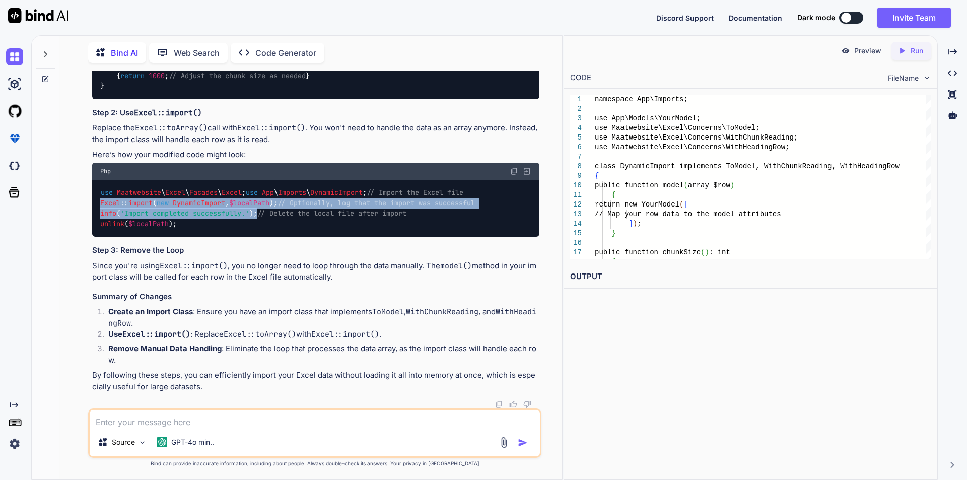
drag, startPoint x: 101, startPoint y: 161, endPoint x: 270, endPoint y: 196, distance: 172.4
click at [270, 196] on div "use Maatwebsite \ Excel \ Facades \ Excel ; use App \ Imports \ DynamicImport ;…" at bounding box center [315, 208] width 447 height 57
click at [179, 420] on textarea at bounding box center [315, 419] width 450 height 18
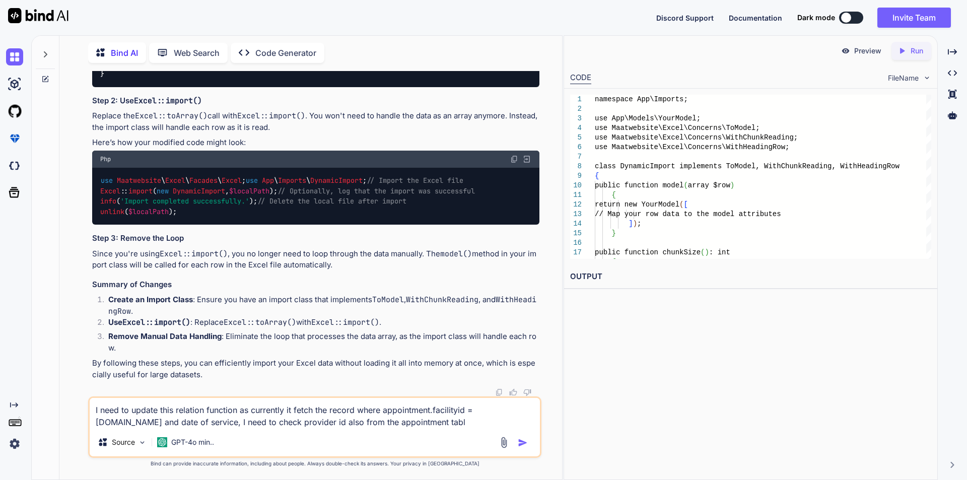
type textarea "I need to update this relation function as currently it fetch the record where …"
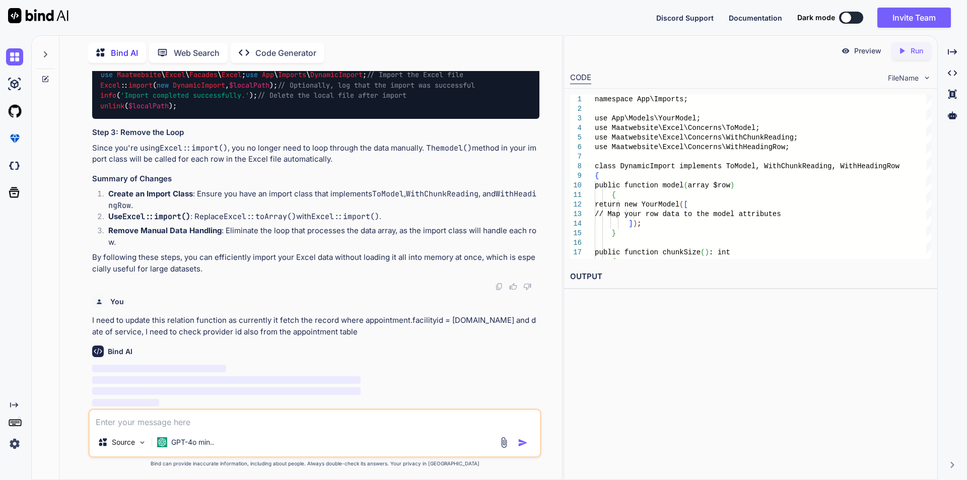
scroll to position [14978, 0]
click at [179, 420] on textarea at bounding box center [315, 419] width 450 height 18
paste textarea "public function todayAppointments() { return $this->hasMany(Appointment::class)…"
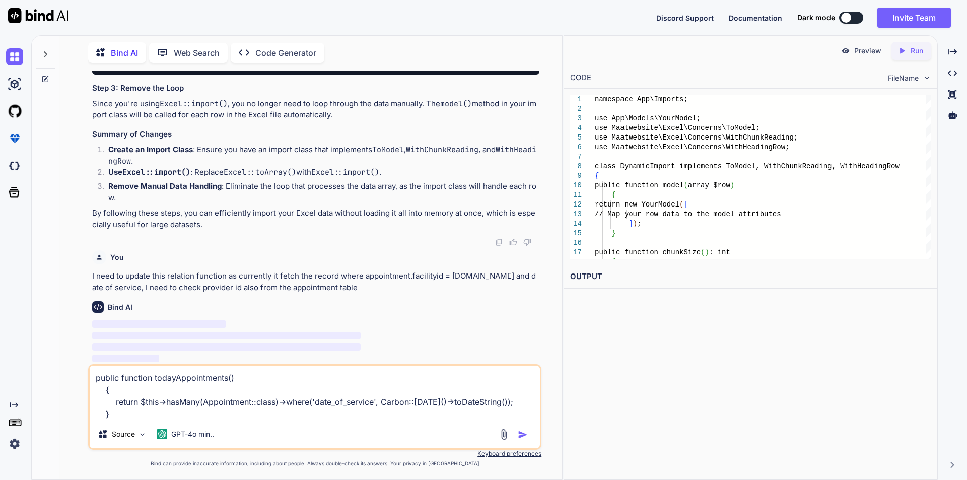
click at [524, 431] on img "button" at bounding box center [523, 435] width 10 height 10
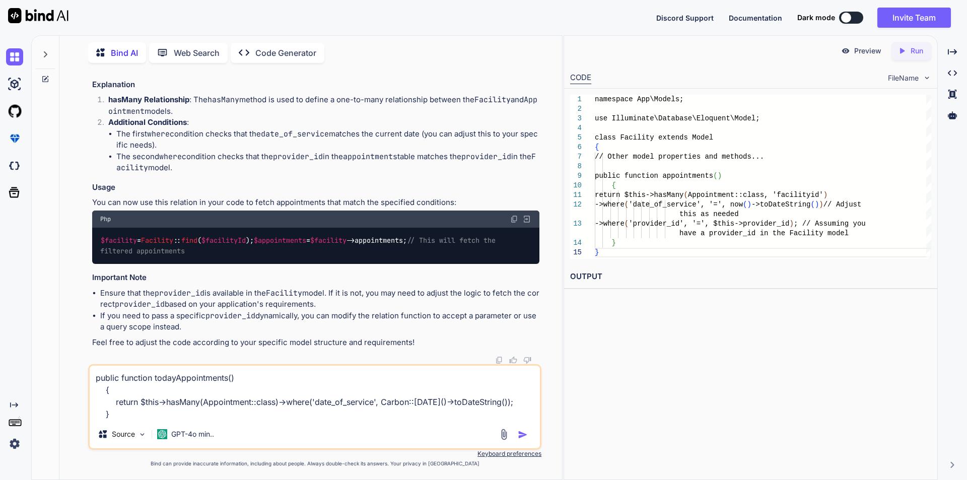
scroll to position [15369, 0]
drag, startPoint x: 133, startPoint y: 187, endPoint x: 379, endPoint y: 208, distance: 247.3
click at [379, 62] on code "namespace App \ Models ; use Illuminate \ Database \ Eloquent \ Model ; class F…" at bounding box center [305, 26] width 411 height 72
click at [131, 413] on textarea "public function todayAppointments() { return $this->hasMany(Appointment::class)…" at bounding box center [315, 393] width 450 height 54
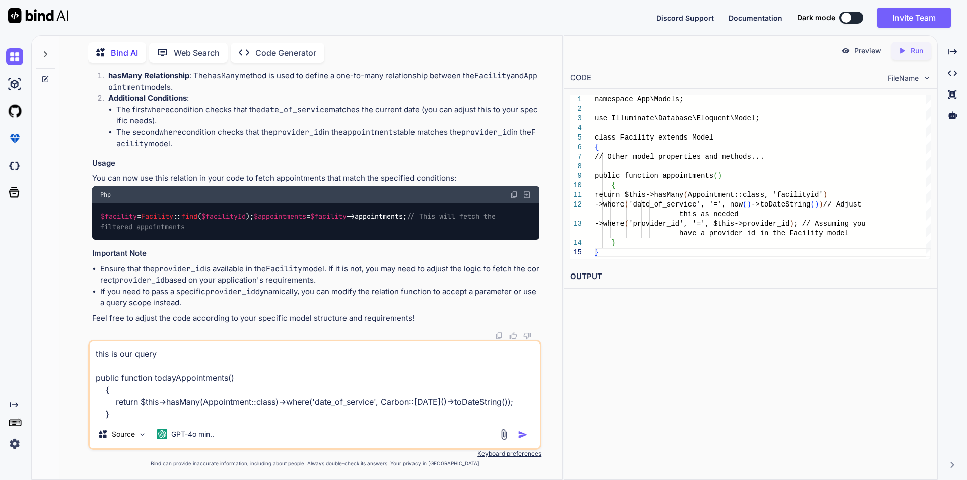
paste textarea "$facilities = Facility::with( ['todayAppointments.patient' => function ($query)…"
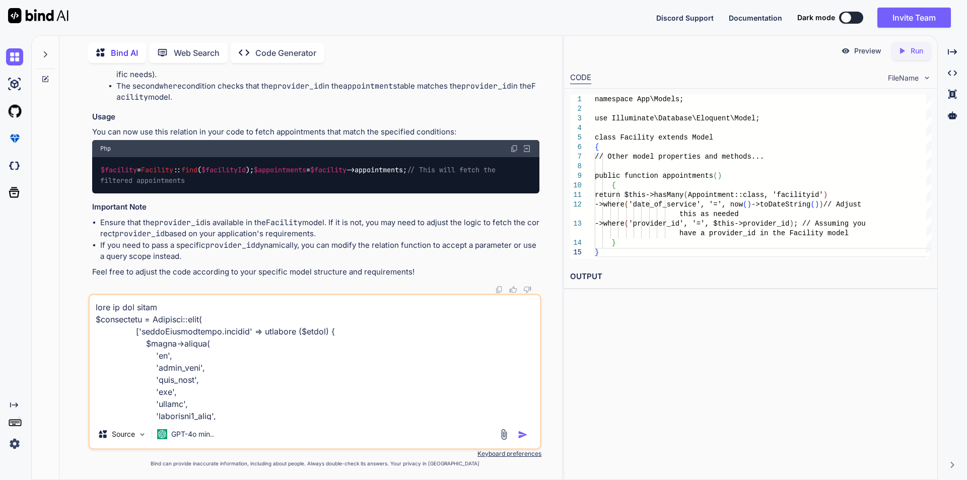
scroll to position [207, 0]
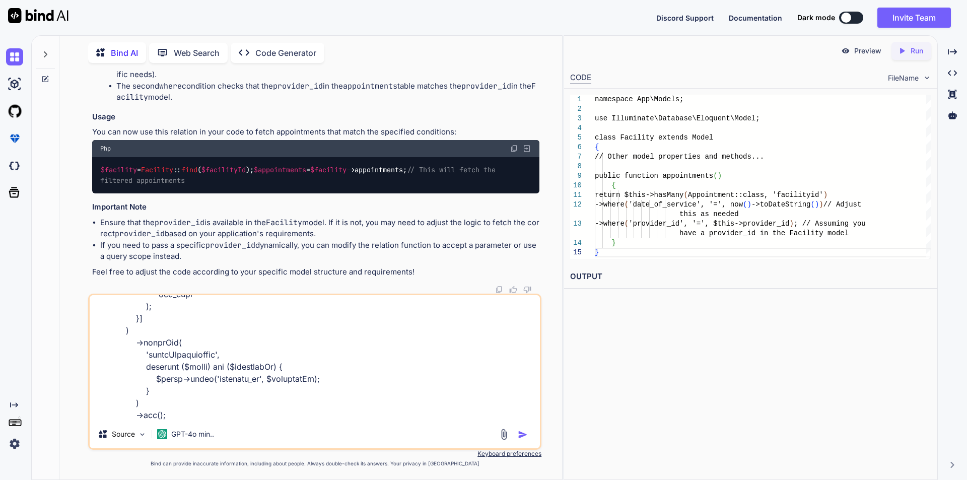
type textarea "this is our query $facilities = Facility::with( ['todayAppointments.patient' =>…"
click at [519, 435] on img "button" at bounding box center [523, 435] width 10 height 10
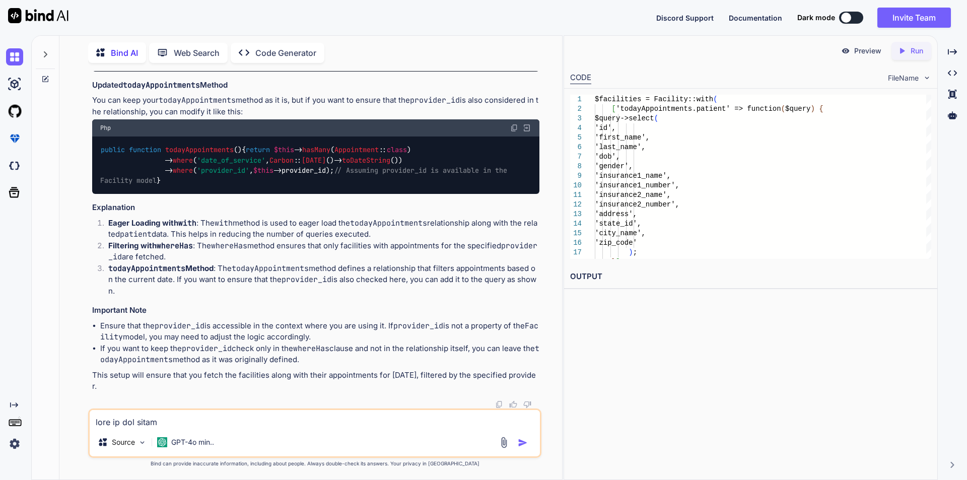
scroll to position [16262, 0]
click at [149, 417] on textarea at bounding box center [315, 419] width 450 height 18
type textarea "provider id is not present in the facility model its present in appointment mod…"
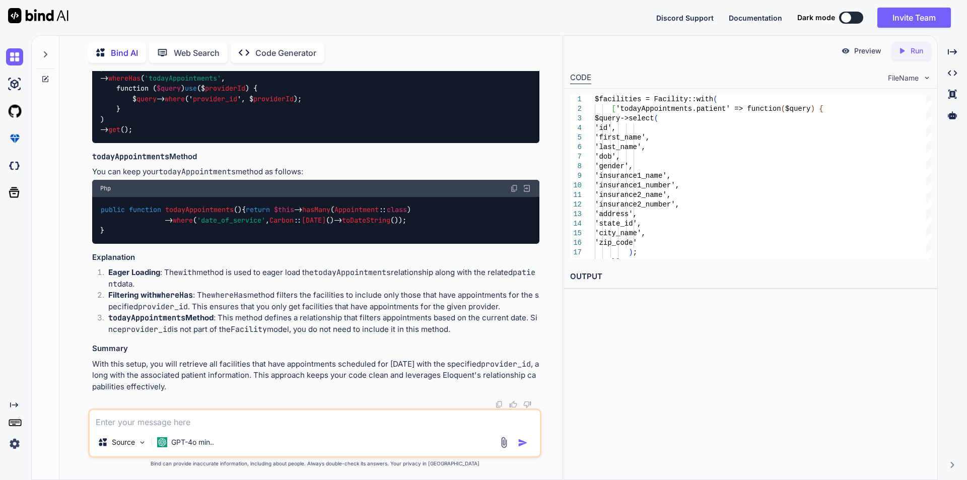
scroll to position [17051, 0]
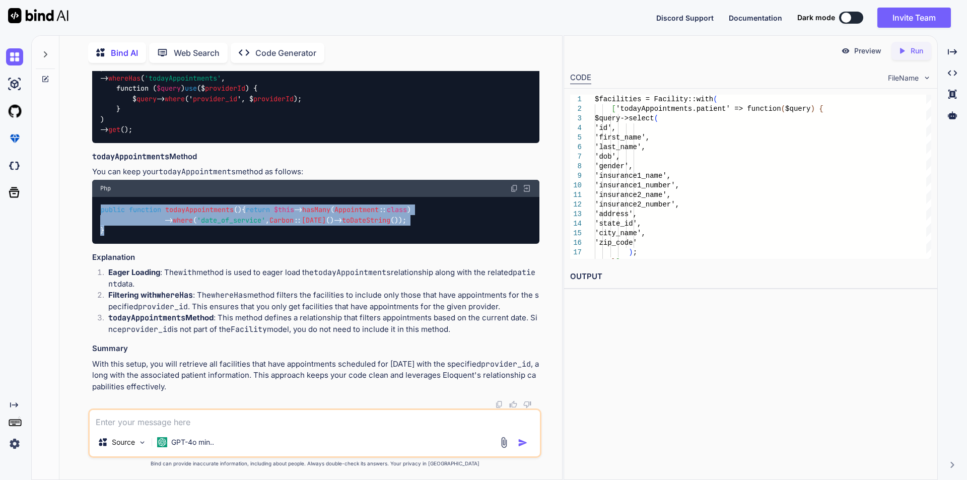
drag, startPoint x: 102, startPoint y: 188, endPoint x: 124, endPoint y: 231, distance: 48.0
click at [124, 231] on div "public function todayAppointments ( ) { return $this -> hasMany ( Appointment :…" at bounding box center [315, 220] width 447 height 47
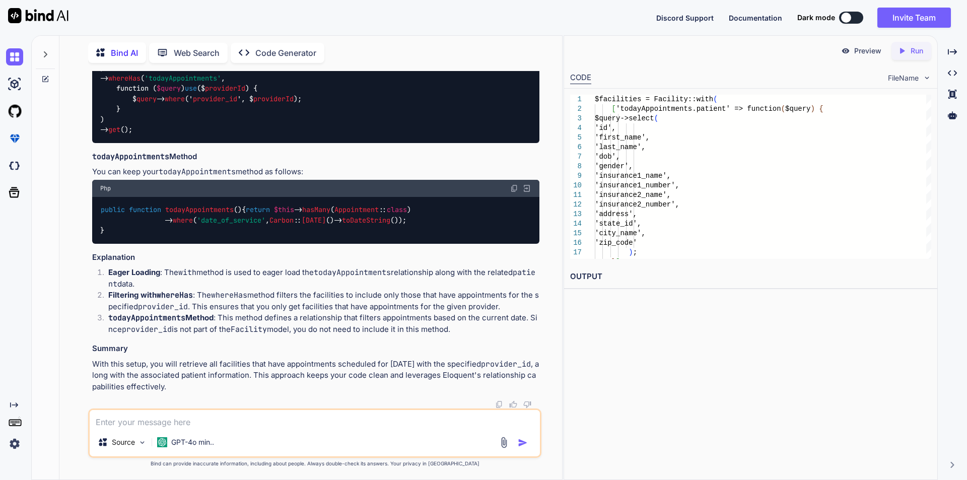
click at [235, 419] on textarea at bounding box center [315, 419] width 450 height 18
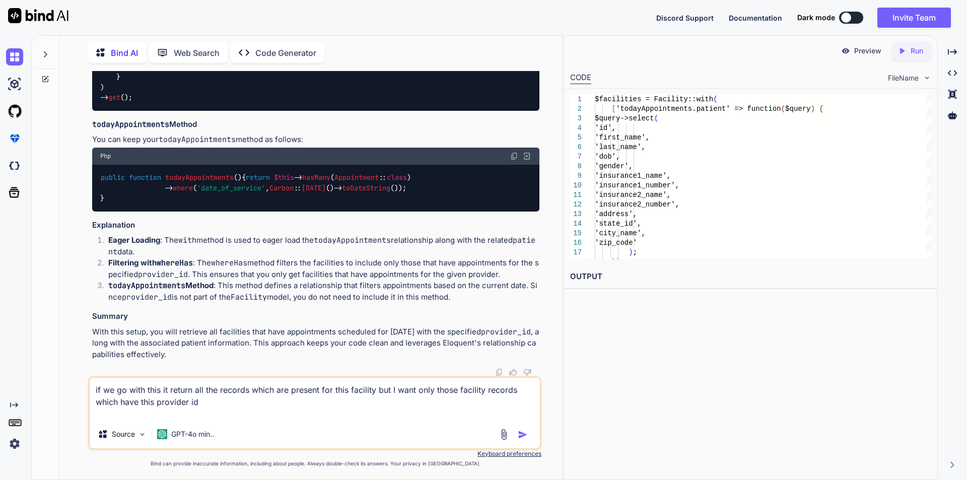
paste textarea "public function todayAppointments() { return $this->hasMany(Appointment::class)…"
type textarea "if we go with this it return all the records which are present for this facilit…"
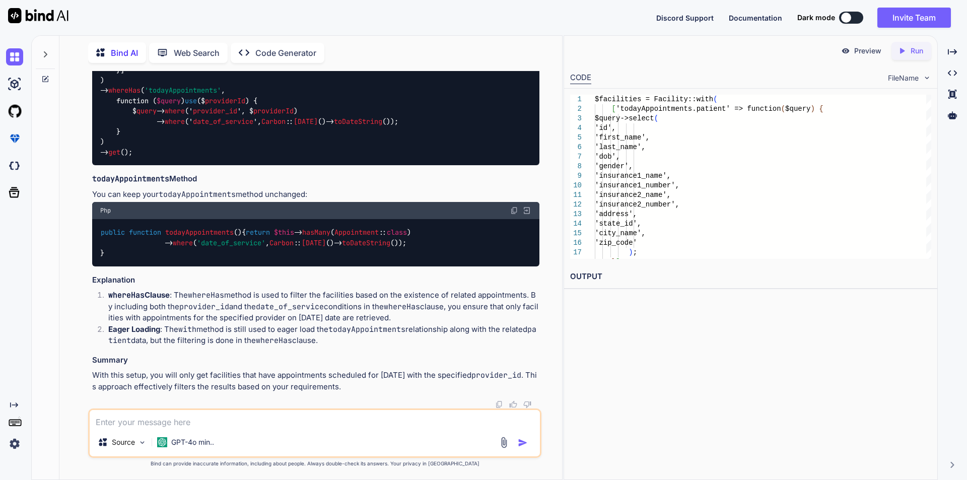
scroll to position [17807, 0]
click at [186, 415] on textarea at bounding box center [315, 419] width 450 height 18
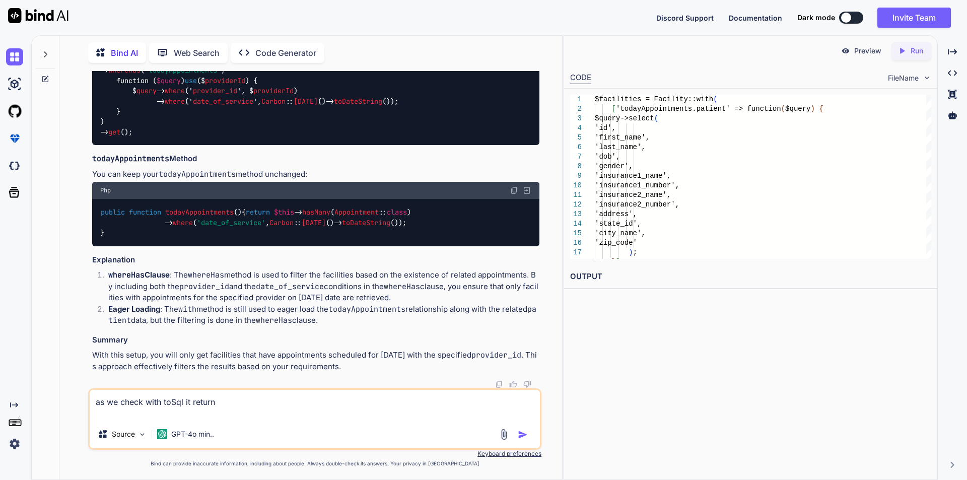
paste textarea "select from `facilities` where exists (select from appointments where [DOMAIN_N…"
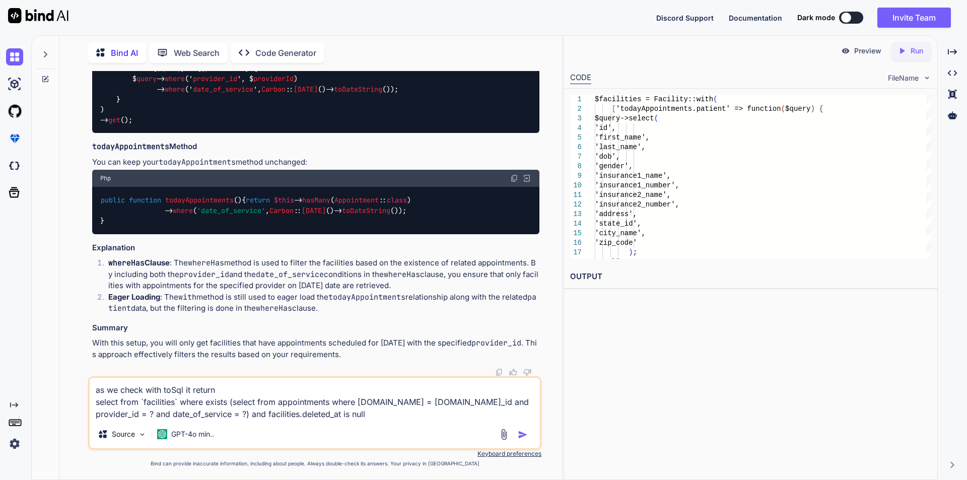
click at [248, 385] on textarea "as we check with toSql it return select from `facilities` where exists (select …" at bounding box center [315, 399] width 450 height 42
type textarea "as we check with toSql it return this select from `facilities` where exists (se…"
click at [522, 433] on img "button" at bounding box center [523, 435] width 10 height 10
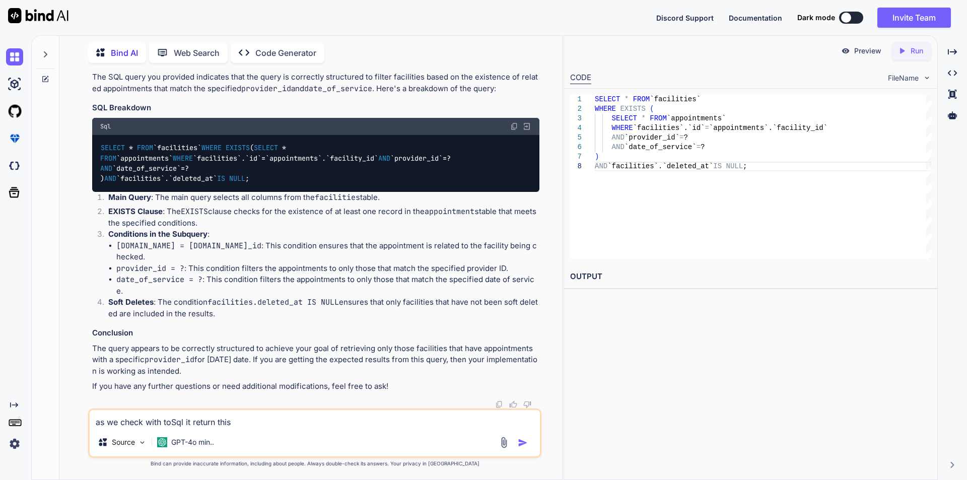
scroll to position [18227, 0]
click at [225, 421] on textarea "as we check with toSql it return this select from `facilities` where exists (se…" at bounding box center [315, 419] width 450 height 18
type textarea "could you please suggest me the sub query is generate from facility relation"
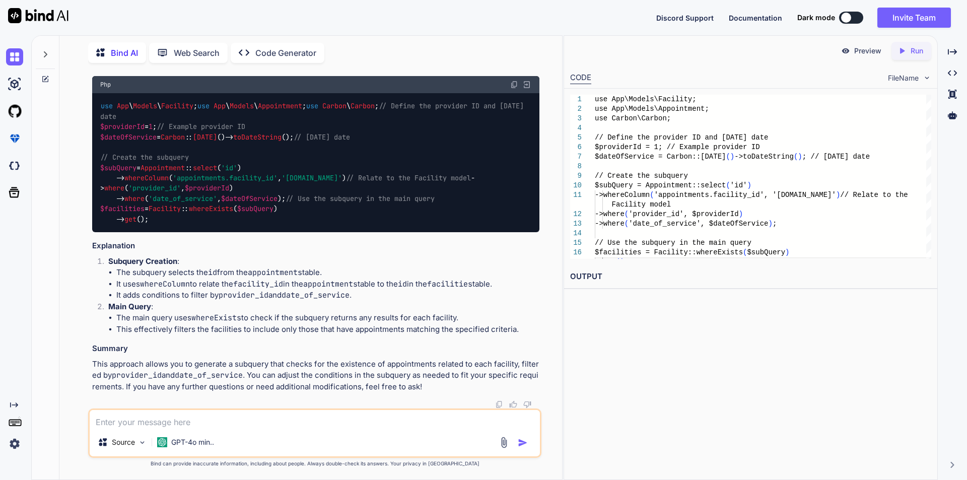
scroll to position [18763, 0]
click at [194, 425] on textarea at bounding box center [315, 419] width 450 height 18
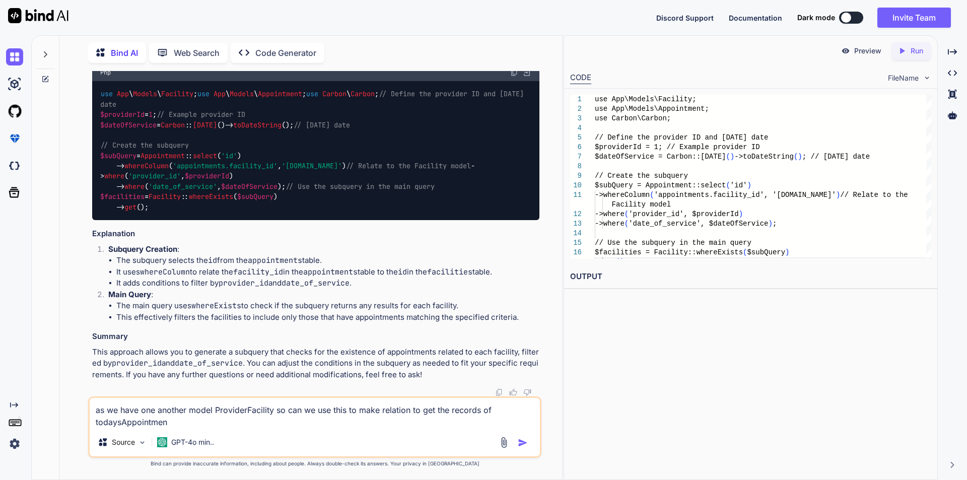
type textarea "as we have one another model ProviderFacility so can we use this to make relati…"
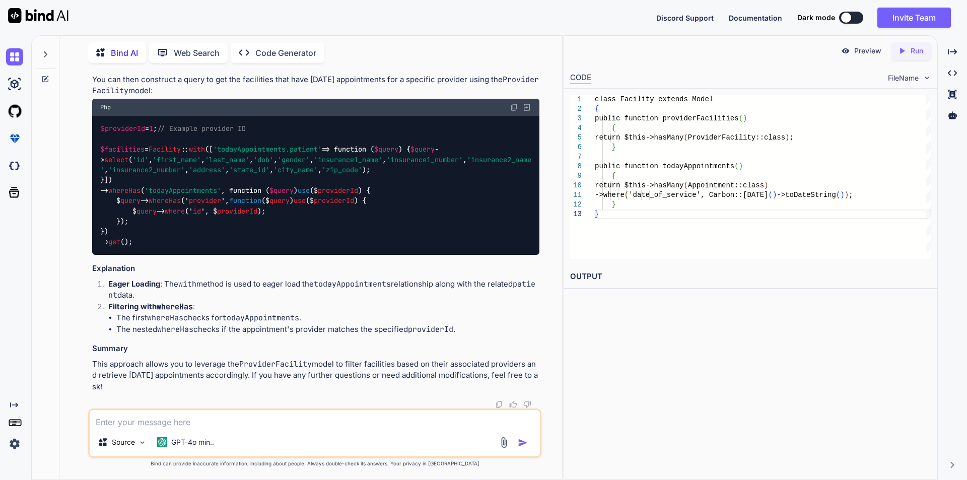
scroll to position [19847, 0]
click at [192, 424] on textarea at bounding box center [315, 419] width 450 height 18
type textarea "c"
type textarea "add column created_at and updated_at in power_bi_reports table"
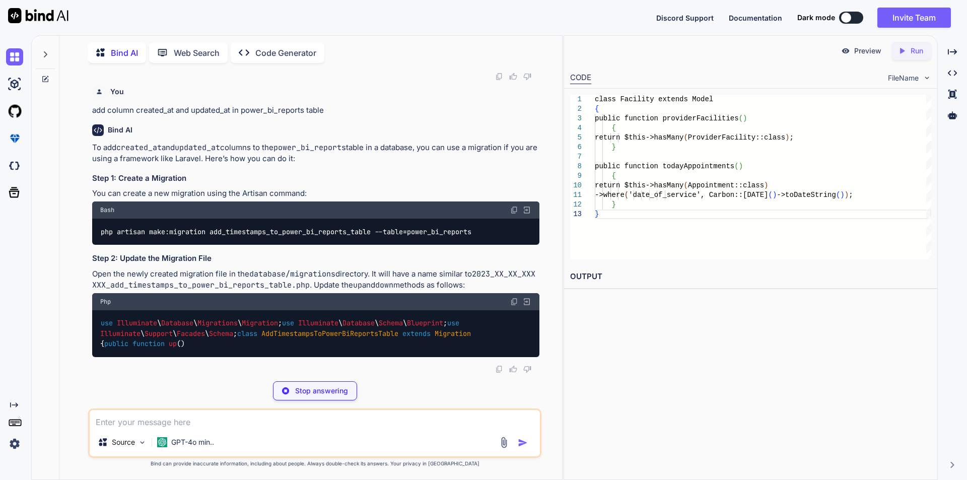
scroll to position [20303, 0]
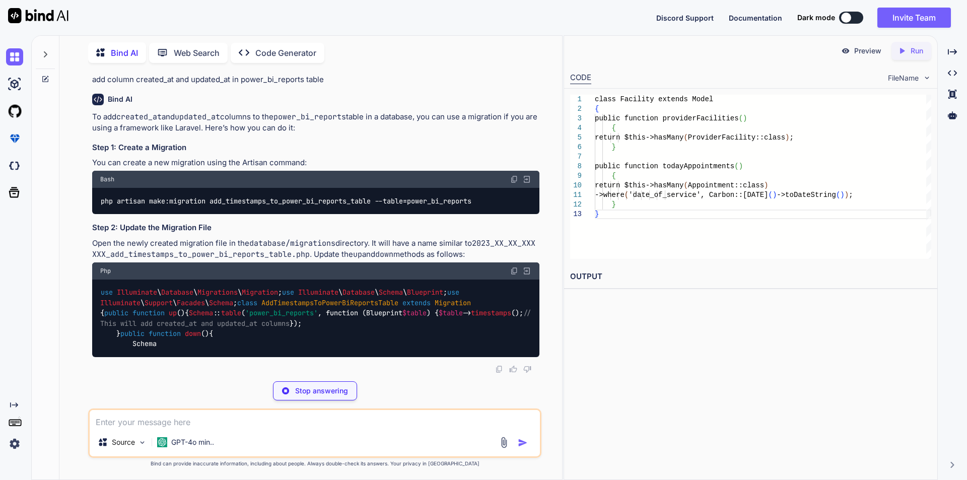
click at [199, 425] on textarea at bounding box center [315, 419] width 450 height 18
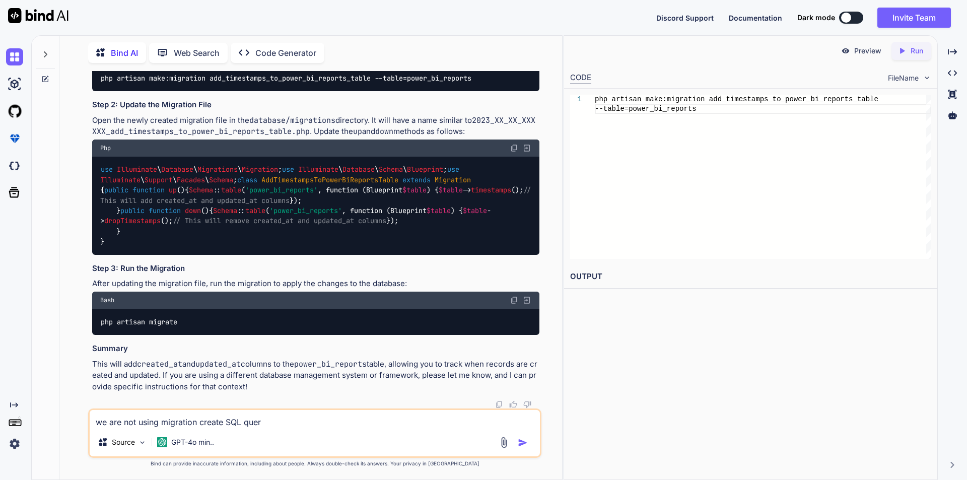
type textarea "we are not using migration create SQL query"
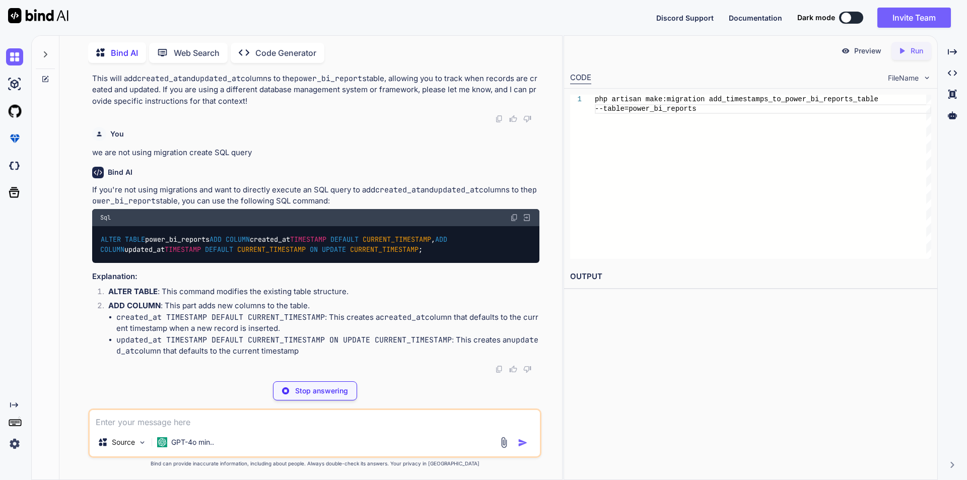
scroll to position [20817, 0]
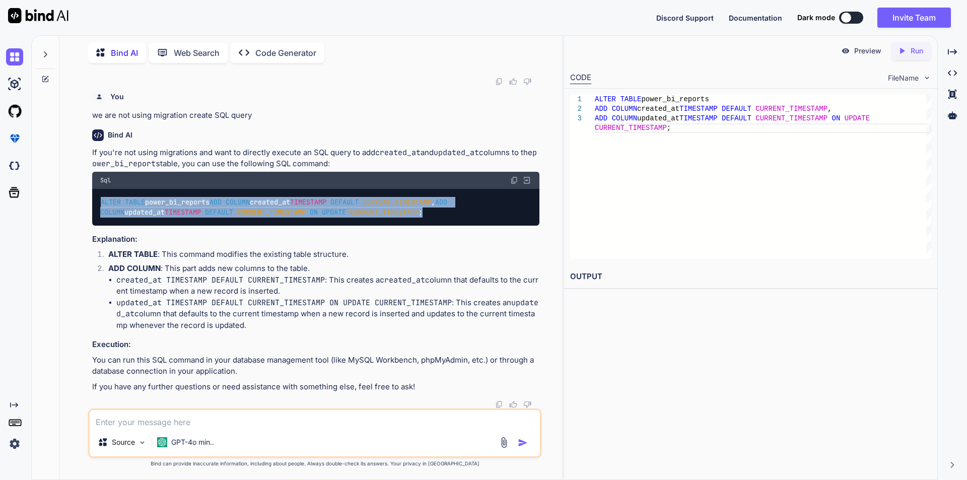
drag, startPoint x: 102, startPoint y: 235, endPoint x: 482, endPoint y: 259, distance: 380.7
click at [482, 226] on div "ALTER TABLE power_bi_reports ADD COLUMN created_at TIMESTAMP DEFAULT CURRENT_TI…" at bounding box center [315, 207] width 447 height 37
click at [387, 193] on div "ALTER TABLE power_bi_reports ADD COLUMN created_at TIMESTAMP DEFAULT CURRENT_TI…" at bounding box center [315, 207] width 447 height 37
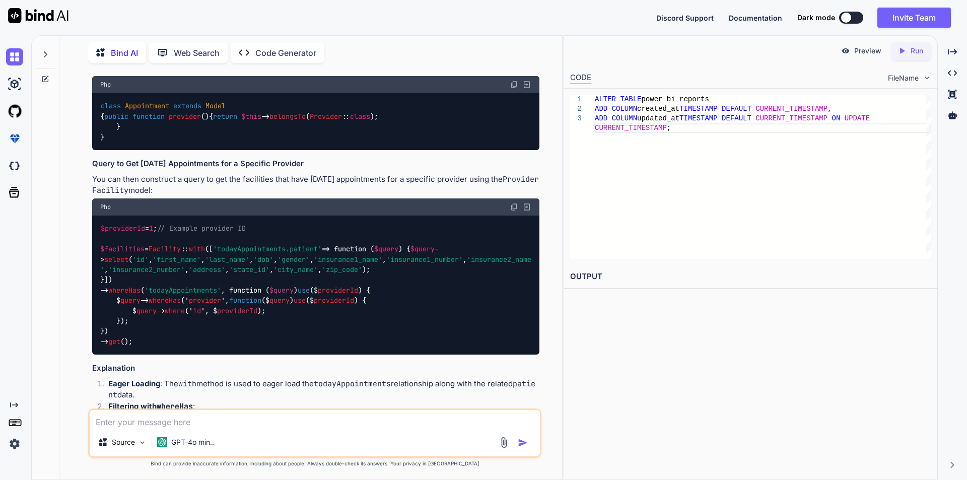
scroll to position [14815, 0]
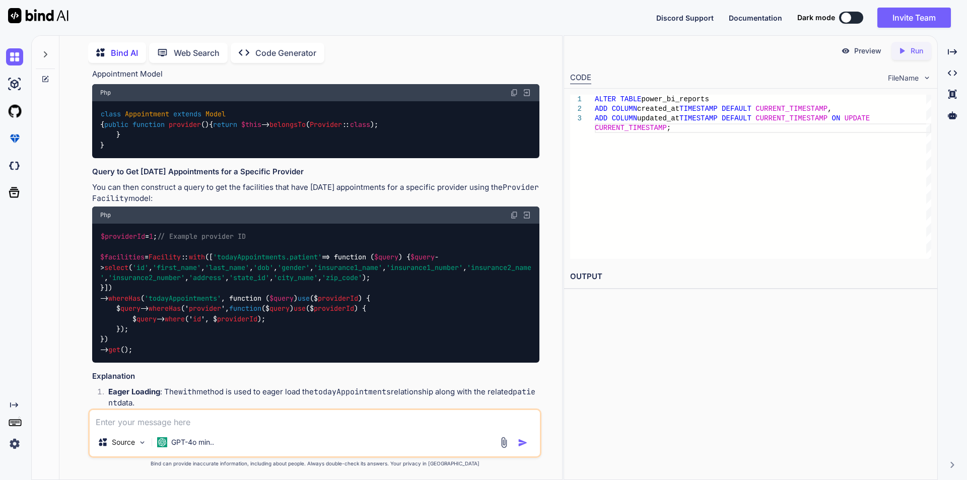
drag, startPoint x: 99, startPoint y: 205, endPoint x: 306, endPoint y: 208, distance: 207.1
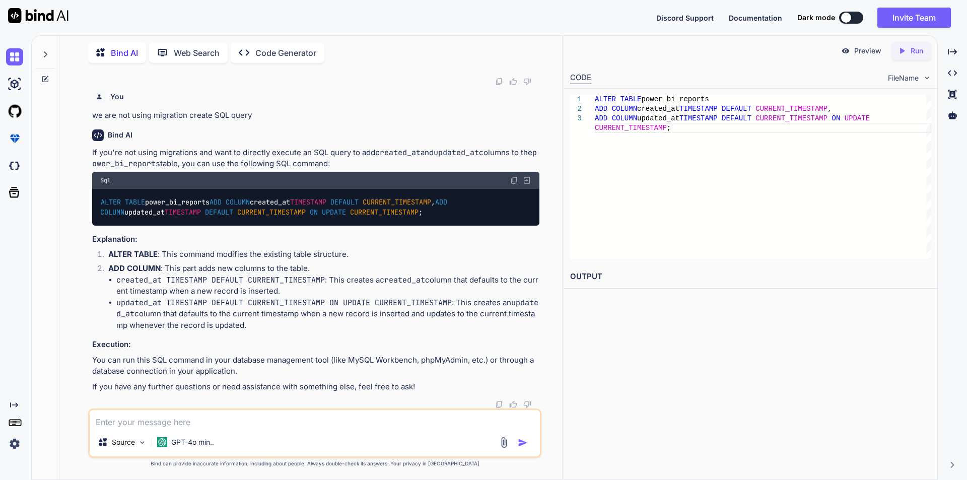
scroll to position [16679, 0]
click at [328, 424] on textarea at bounding box center [315, 419] width 450 height 18
paste textarea "Excel::import(new DynamicImport, $localPath);"
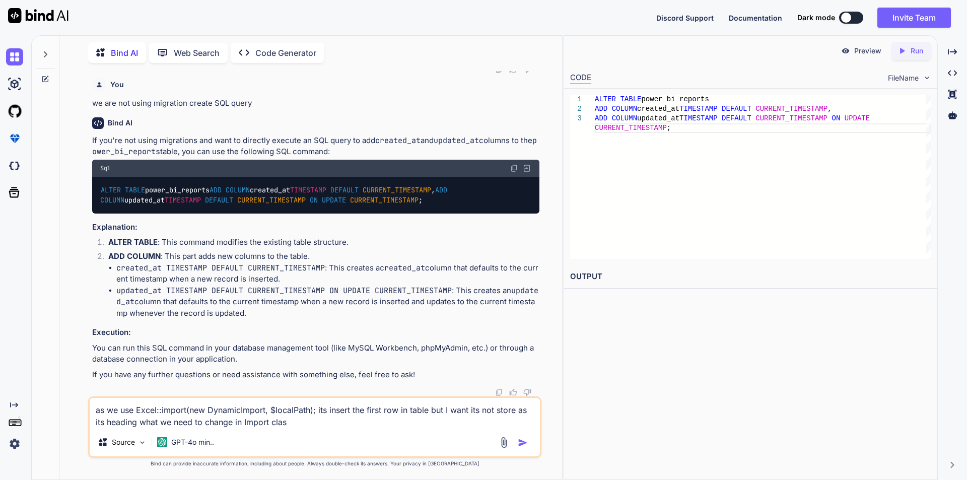
type textarea "as we use Excel::import(new DynamicImport, $localPath); its insert the first ro…"
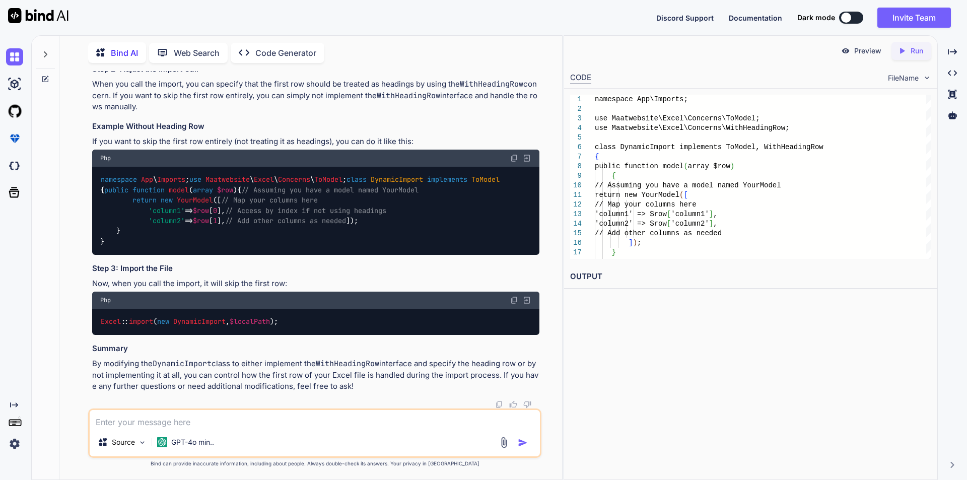
scroll to position [21382, 0]
drag, startPoint x: 134, startPoint y: 297, endPoint x: 171, endPoint y: 299, distance: 37.8
click at [171, 47] on code "namespace App \ Imports ; use Maatwebsite \ Excel \ Concerns \ ToModel ; use Ma…" at bounding box center [299, 6] width 399 height 82
click at [353, 55] on div "namespace App \ Imports ; use Maatwebsite \ Excel \ Concerns \ ToModel ; use Ma…" at bounding box center [315, 6] width 447 height 98
click at [176, 420] on textarea at bounding box center [315, 419] width 450 height 18
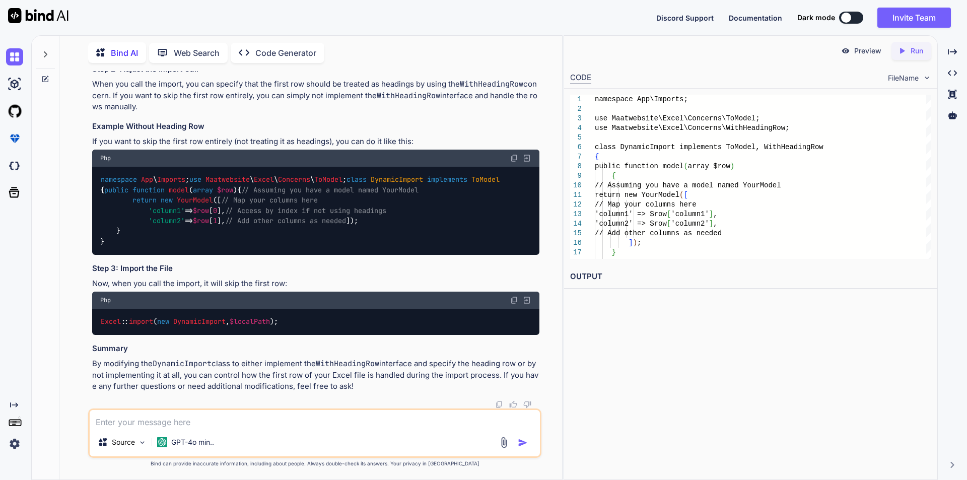
scroll to position [21634, 0]
click at [201, 420] on textarea at bounding box center [315, 419] width 450 height 18
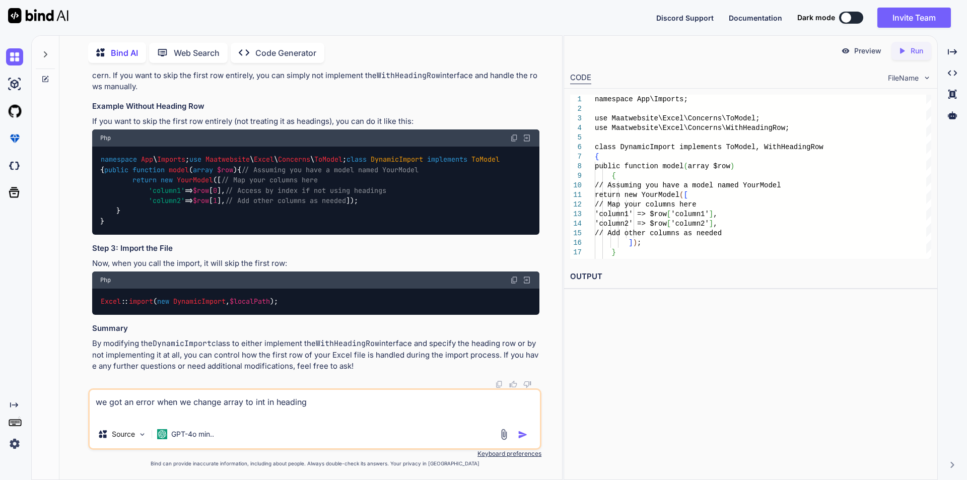
paste textarea "ERROR: Declaration of App\Imports\DynamicImport::headings(): int must be compat…"
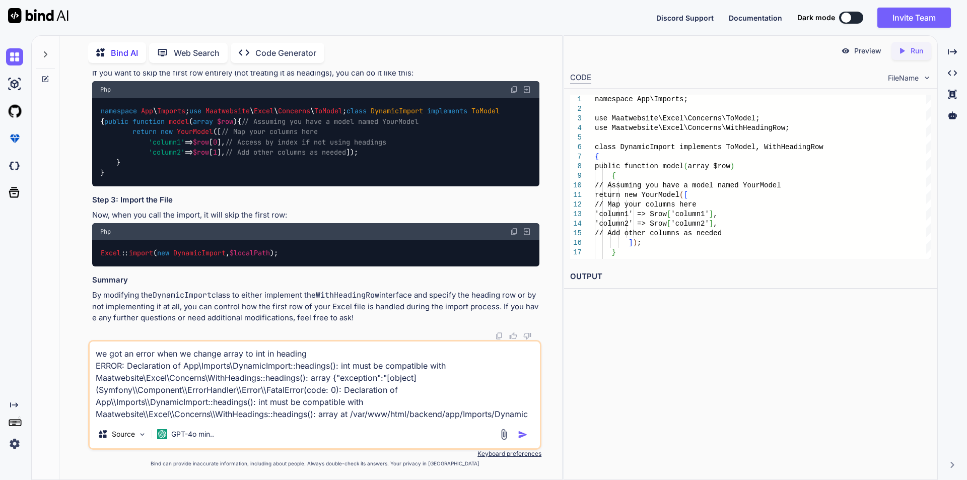
scroll to position [0, 0]
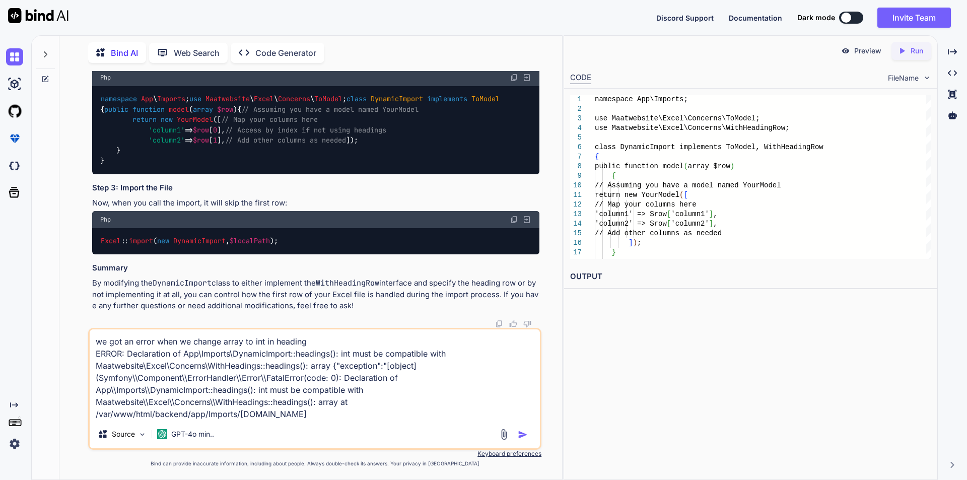
type textarea "we got an error when we change array to int in heading ERROR: Declaration of Ap…"
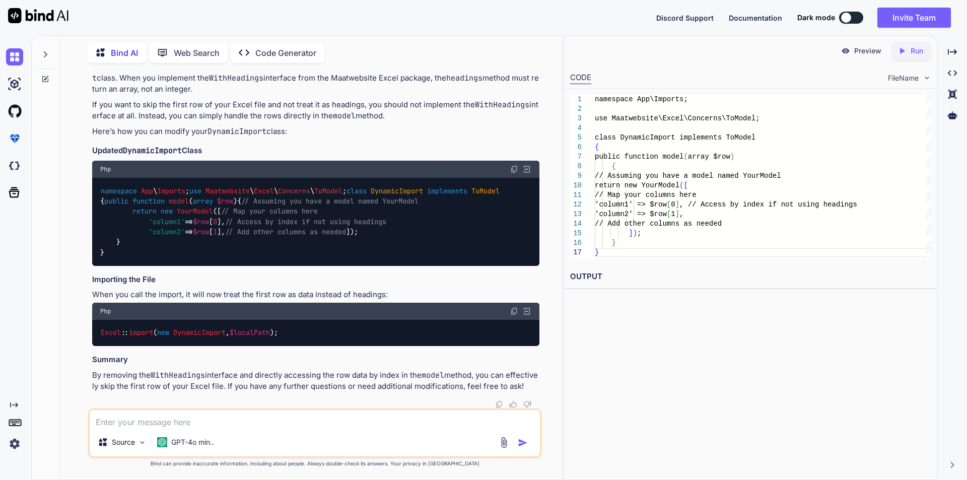
scroll to position [22318, 0]
click at [203, 422] on textarea at bounding box center [315, 419] width 450 height 18
type textarea "I"
click at [201, 417] on textarea at bounding box center [315, 419] width 450 height 18
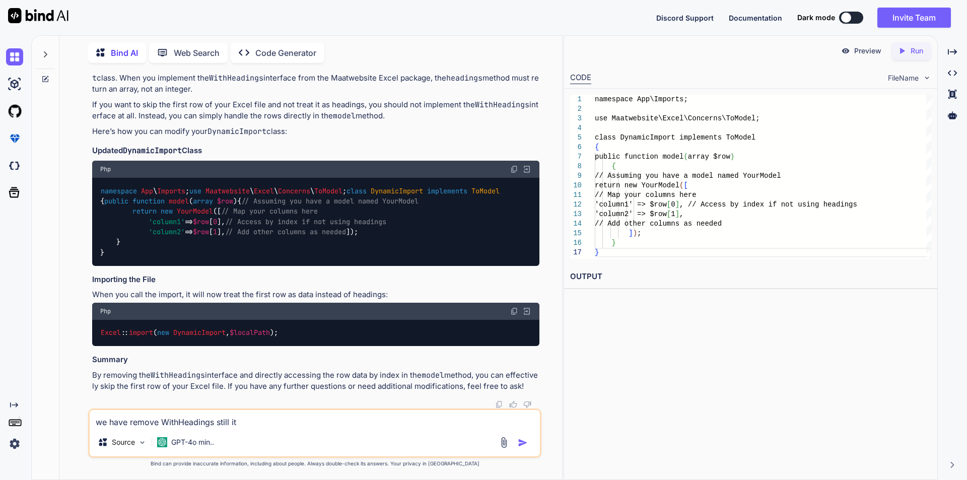
paste textarea "insert into `power_bi_reports` (`group_name`, `encounter_id`, `provider_name`, …"
type textarea "we have remove WithHeadings still it insert into `power_bi_reports` (`group_nam…"
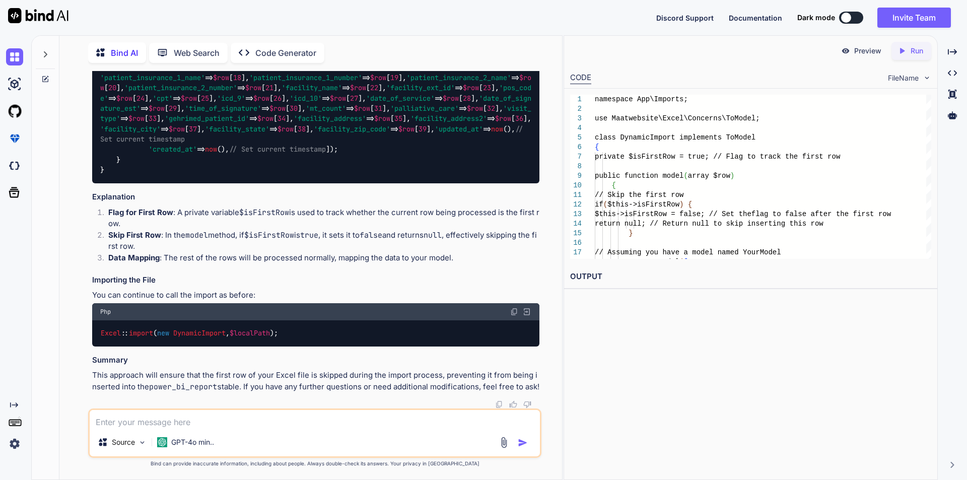
scroll to position [22979, 0]
drag, startPoint x: 134, startPoint y: 149, endPoint x: 149, endPoint y: 177, distance: 31.3
click at [149, 177] on div "namespace App \ Imports ; use Maatwebsite \ Excel \ Concerns \ ToModel ; class …" at bounding box center [315, 57] width 447 height 252
drag, startPoint x: 119, startPoint y: 100, endPoint x: 141, endPoint y: 99, distance: 22.2
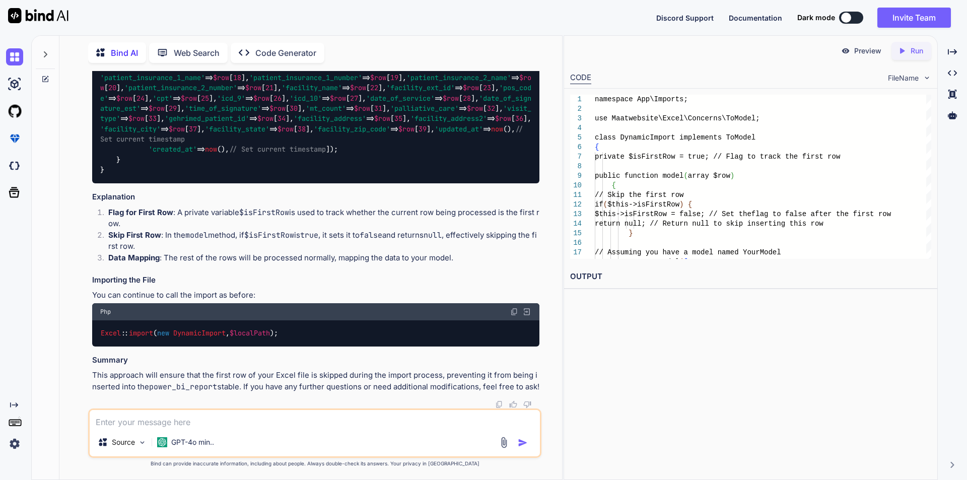
drag, startPoint x: 117, startPoint y: 99, endPoint x: 228, endPoint y: 101, distance: 110.9
click at [228, 101] on code "namespace App \ Imports ; use Maatwebsite \ Excel \ Concerns \ ToModel ; class …" at bounding box center [315, 57] width 431 height 236
drag, startPoint x: 134, startPoint y: 149, endPoint x: 143, endPoint y: 177, distance: 29.2
click at [143, 177] on div "namespace App \ Imports ; use Maatwebsite \ Excel \ Concerns \ ToModel ; class …" at bounding box center [315, 57] width 447 height 252
click at [369, 183] on div "namespace App \ Imports ; use Maatwebsite \ Excel \ Concerns \ ToModel ; class …" at bounding box center [315, 57] width 447 height 252
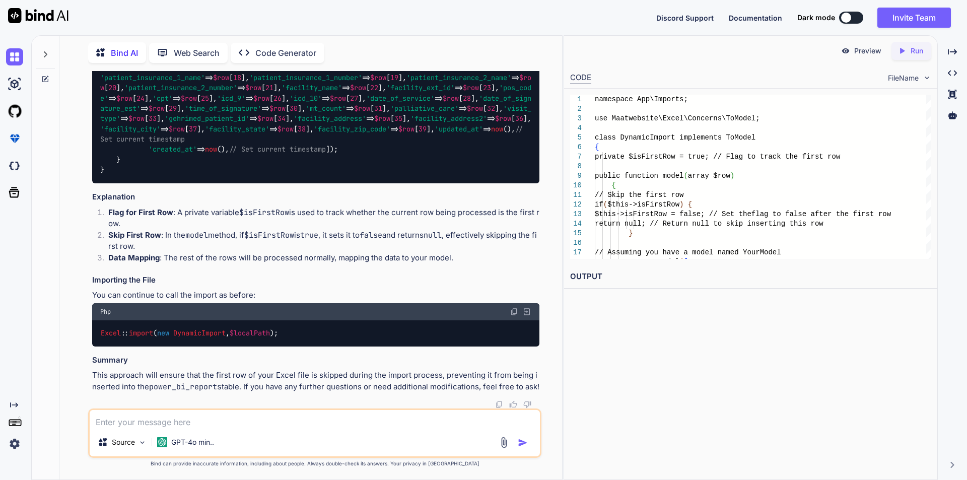
scroll to position [23483, 0]
click at [207, 415] on textarea at bounding box center [315, 419] width 450 height 18
type textarea "as we dummy record so we need to create static date to use patient_dob"
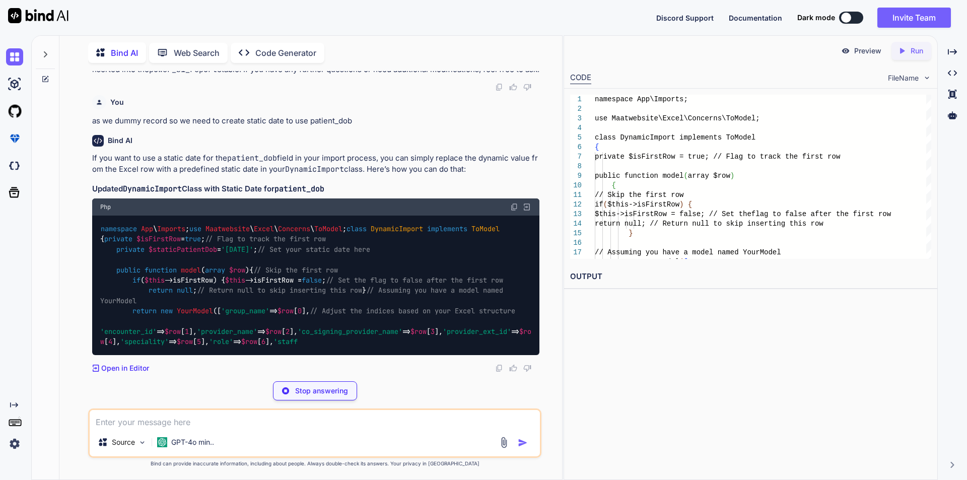
scroll to position [23954, 0]
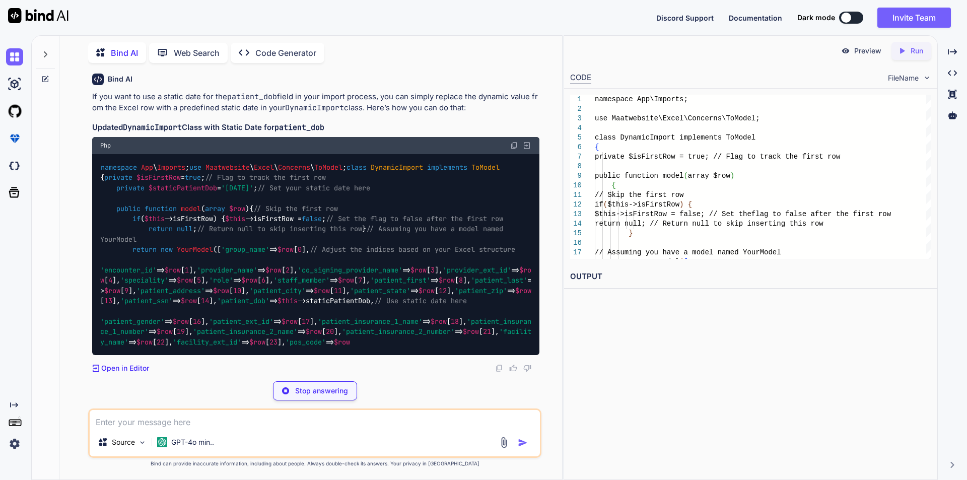
drag, startPoint x: 232, startPoint y: 146, endPoint x: 280, endPoint y: 147, distance: 47.9
click at [253, 183] on span "'[DATE]'" at bounding box center [237, 187] width 32 height 9
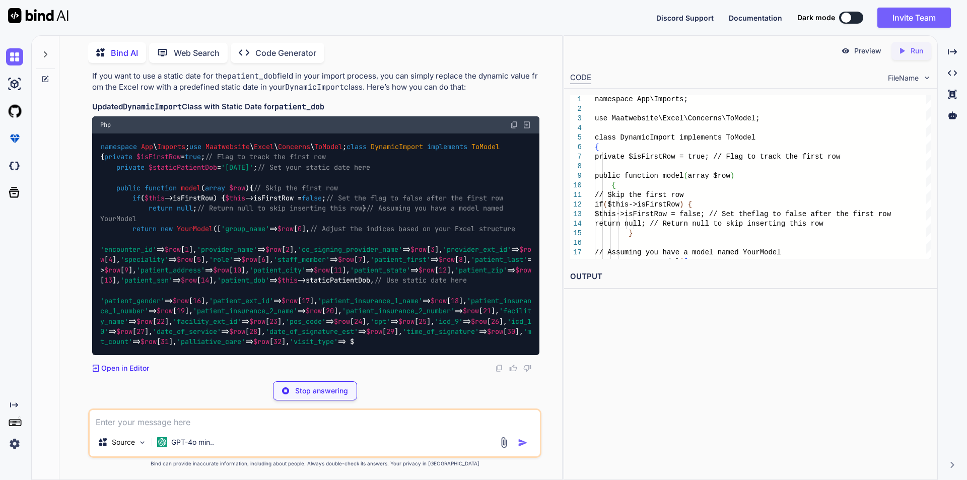
scroll to position [24221, 0]
